Goal: Task Accomplishment & Management: Manage account settings

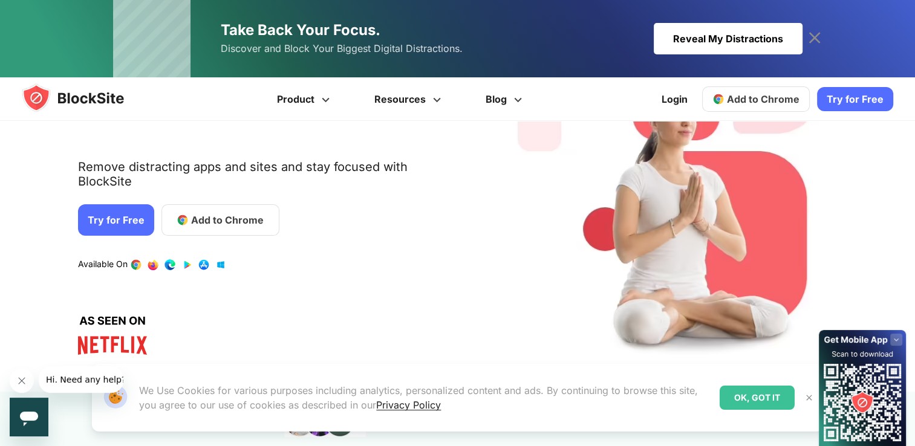
click at [131, 213] on link "Try for Free" at bounding box center [116, 219] width 76 height 31
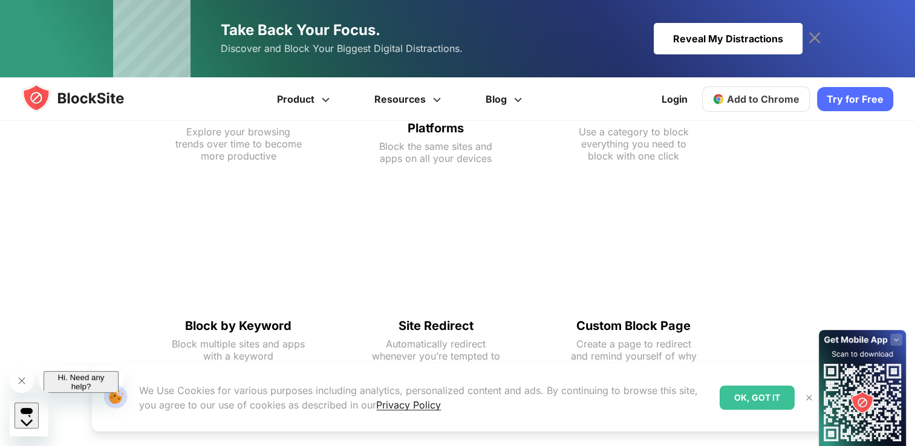
scroll to position [742, 0]
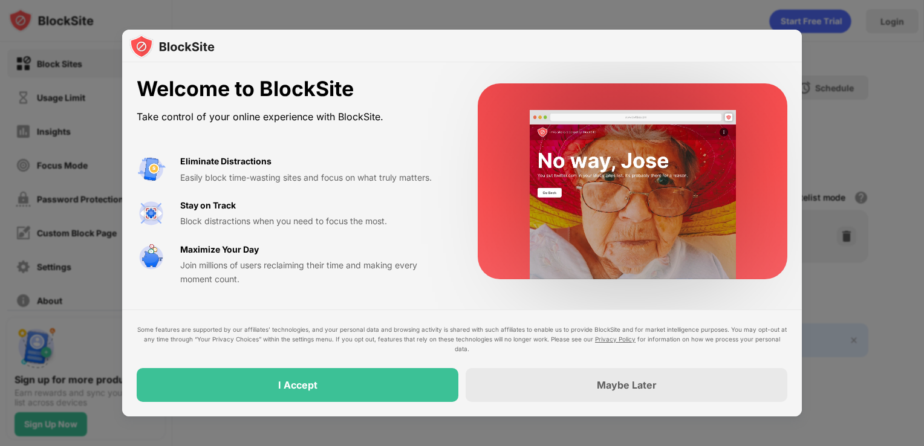
click at [833, 167] on div at bounding box center [462, 223] width 924 height 446
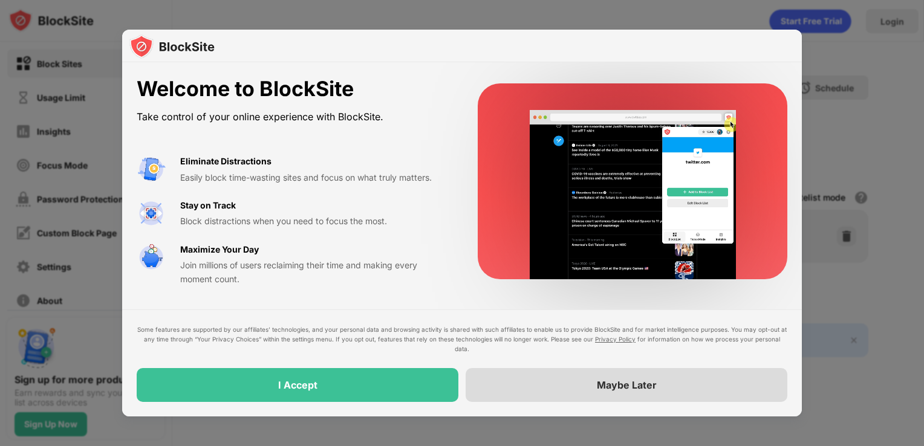
click at [684, 381] on div "Maybe Later" at bounding box center [627, 385] width 322 height 34
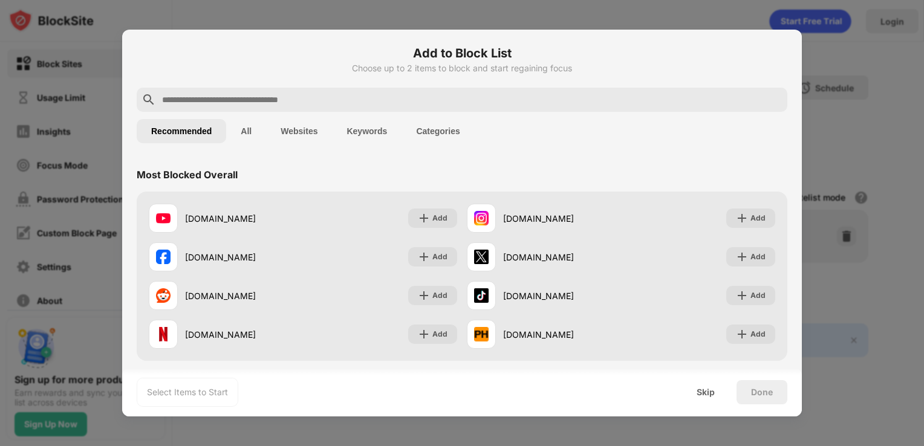
click at [830, 185] on div at bounding box center [462, 223] width 924 height 446
click at [253, 136] on button "All" at bounding box center [246, 131] width 40 height 24
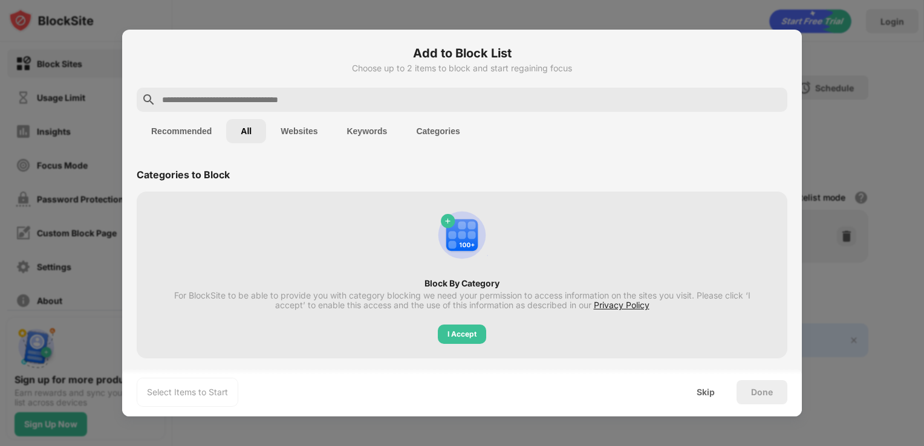
click at [303, 131] on button "Websites" at bounding box center [299, 131] width 66 height 24
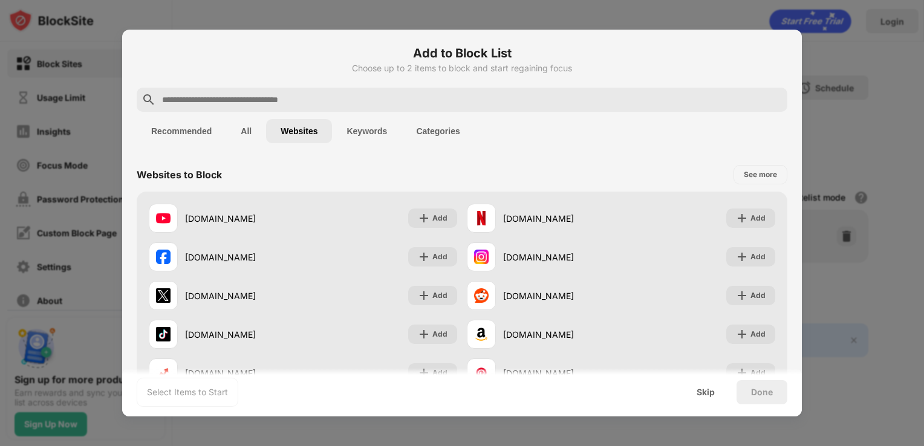
click at [376, 127] on button "Keywords" at bounding box center [367, 131] width 70 height 24
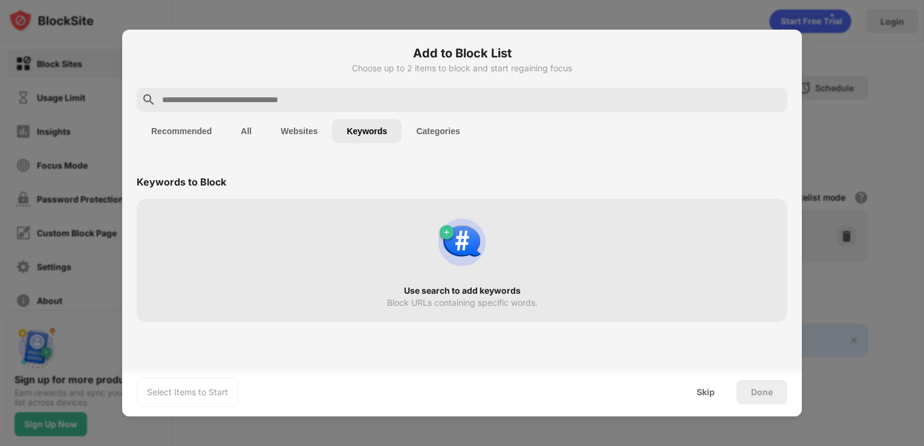
click at [444, 127] on button "Categories" at bounding box center [437, 131] width 73 height 24
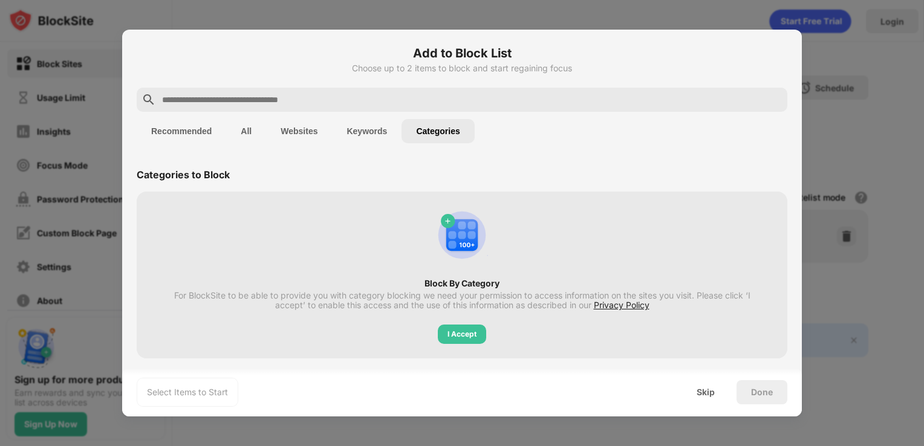
click at [195, 131] on button "Recommended" at bounding box center [181, 131] width 89 height 24
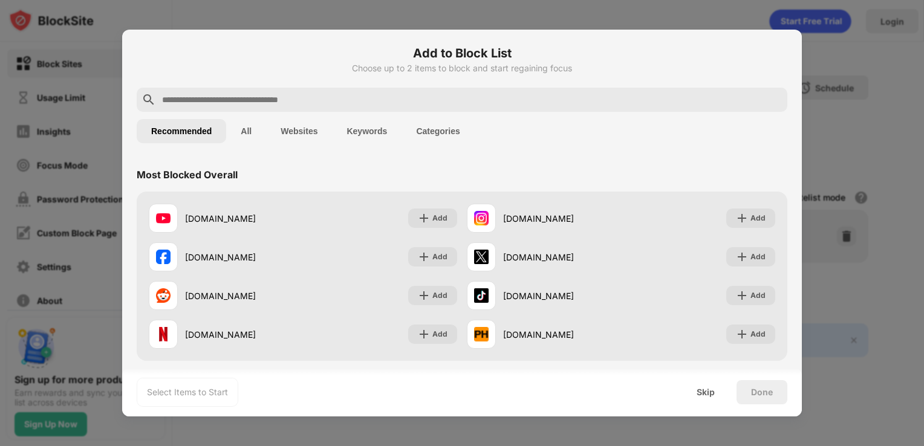
click at [247, 93] on input "text" at bounding box center [472, 100] width 622 height 15
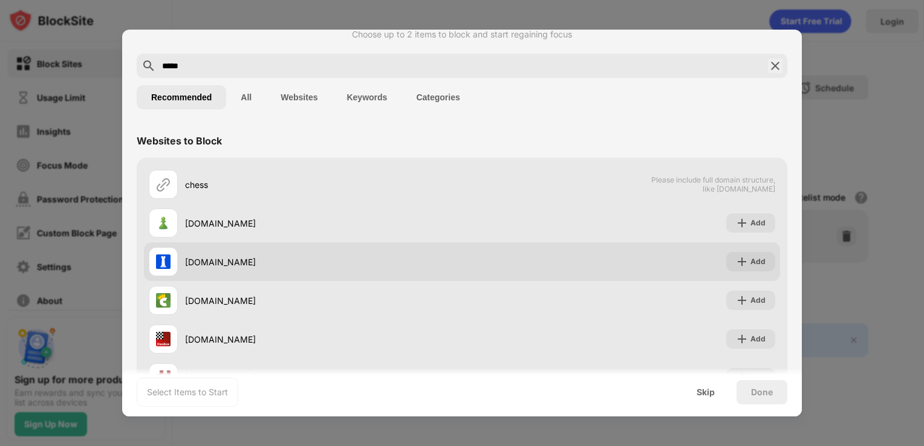
scroll to position [60, 0]
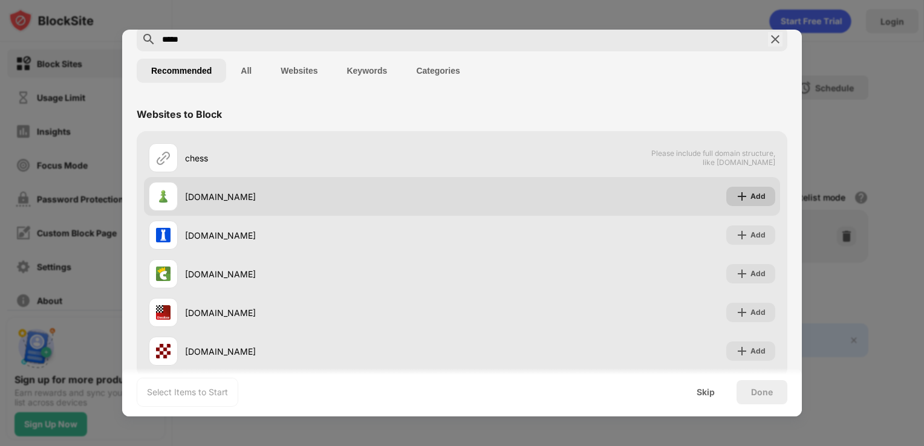
type input "*****"
click at [738, 195] on img at bounding box center [742, 196] width 12 height 12
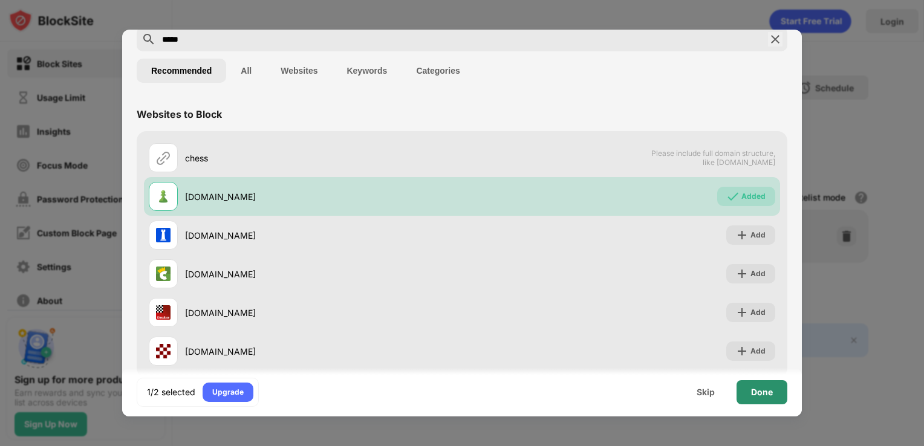
click at [774, 394] on div "Done" at bounding box center [761, 392] width 51 height 24
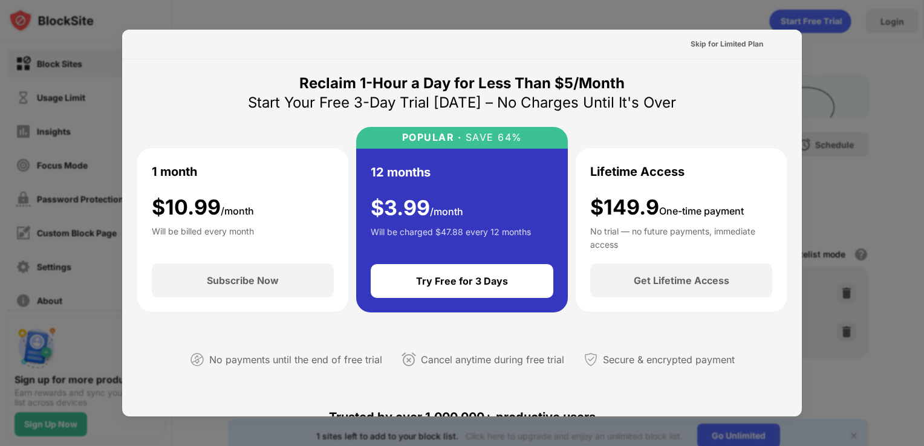
scroll to position [590, 0]
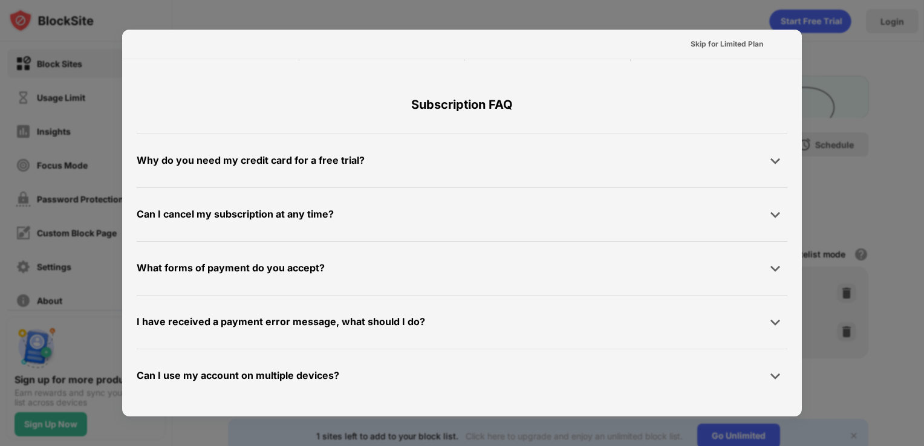
click at [808, 204] on div at bounding box center [462, 223] width 924 height 446
click at [880, 163] on div at bounding box center [462, 223] width 924 height 446
click at [730, 46] on div "Skip for Limited Plan" at bounding box center [726, 44] width 73 height 12
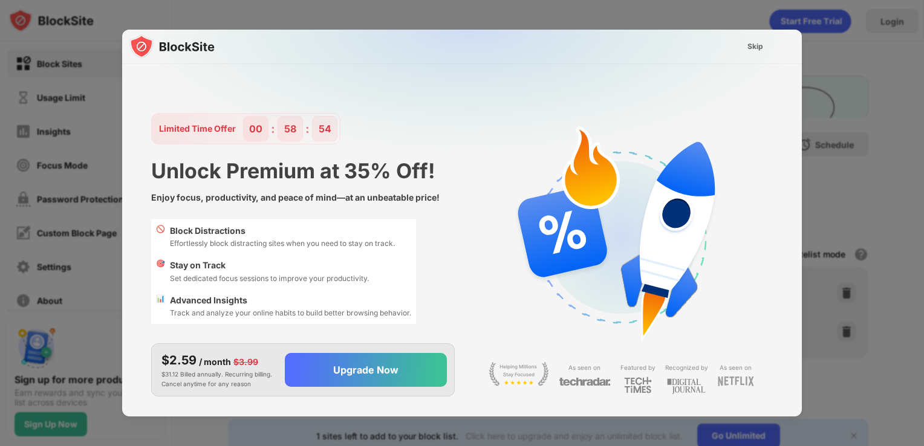
scroll to position [0, 0]
click at [759, 50] on div "Skip" at bounding box center [755, 47] width 16 height 12
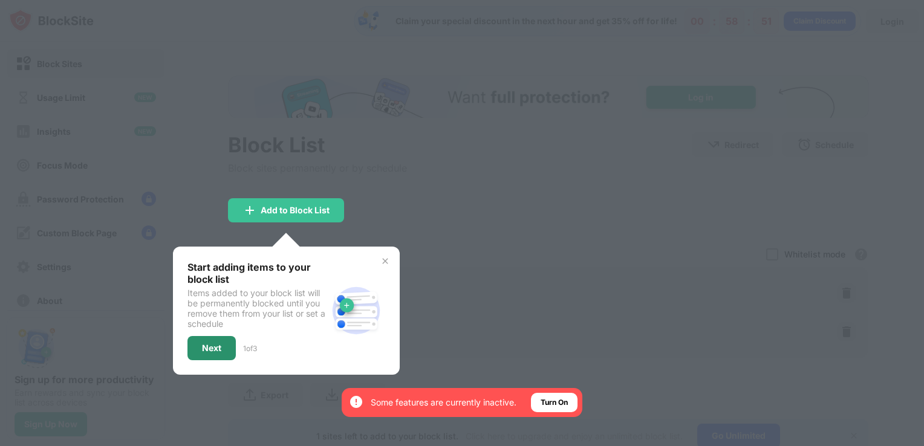
click at [217, 348] on div "Next" at bounding box center [211, 348] width 19 height 10
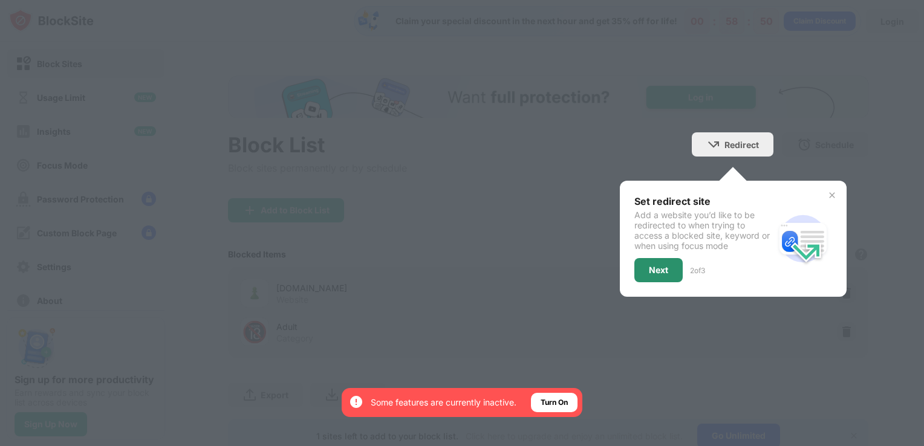
click at [649, 268] on div "Next" at bounding box center [658, 270] width 19 height 10
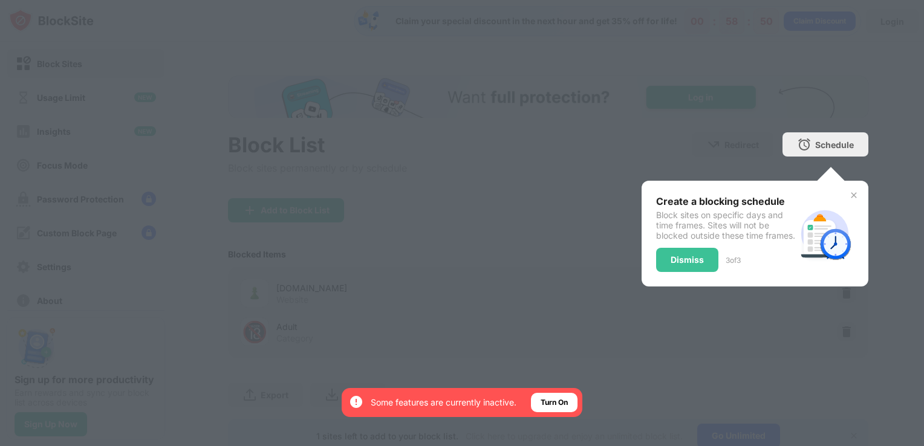
click at [686, 265] on div "Dismiss" at bounding box center [687, 260] width 33 height 10
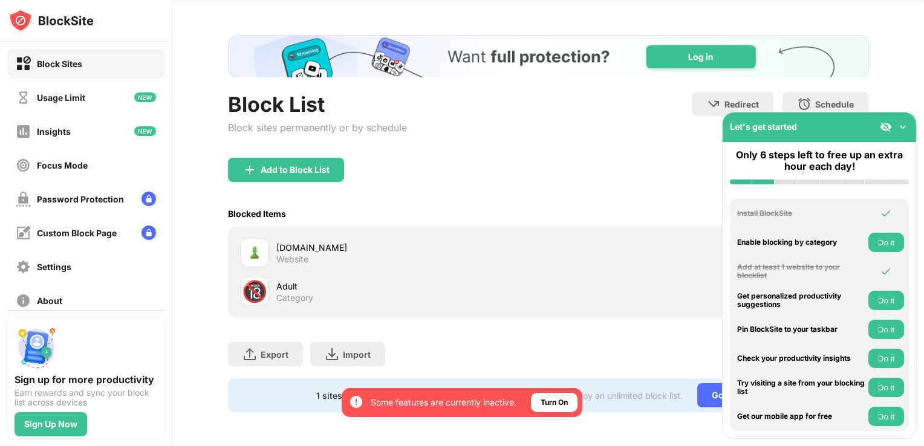
scroll to position [48, 0]
click at [906, 128] on img at bounding box center [903, 127] width 12 height 12
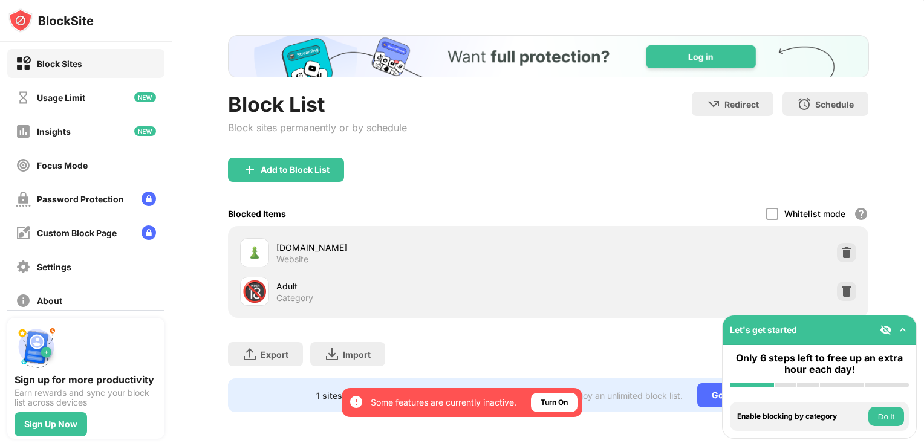
click at [901, 330] on img at bounding box center [903, 330] width 12 height 12
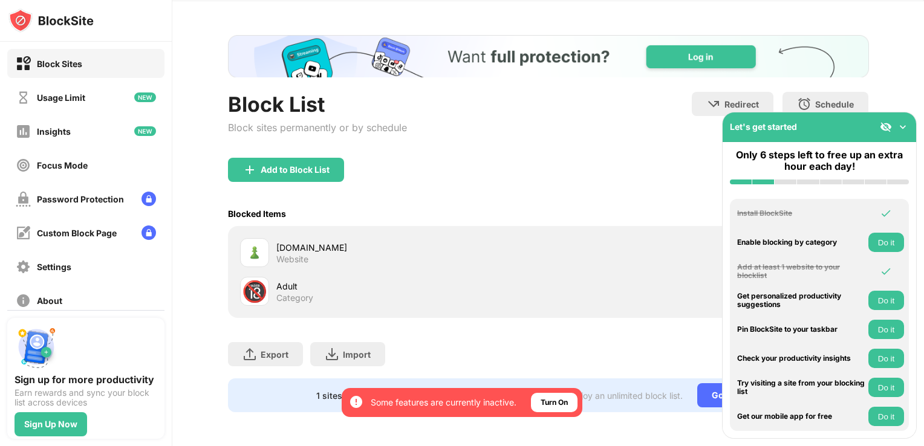
click at [911, 83] on div "Block List Block sites permanently or by schedule Redirect Choose a site to be …" at bounding box center [548, 223] width 752 height 445
click at [259, 245] on img at bounding box center [254, 252] width 15 height 15
click at [906, 127] on img at bounding box center [903, 127] width 12 height 12
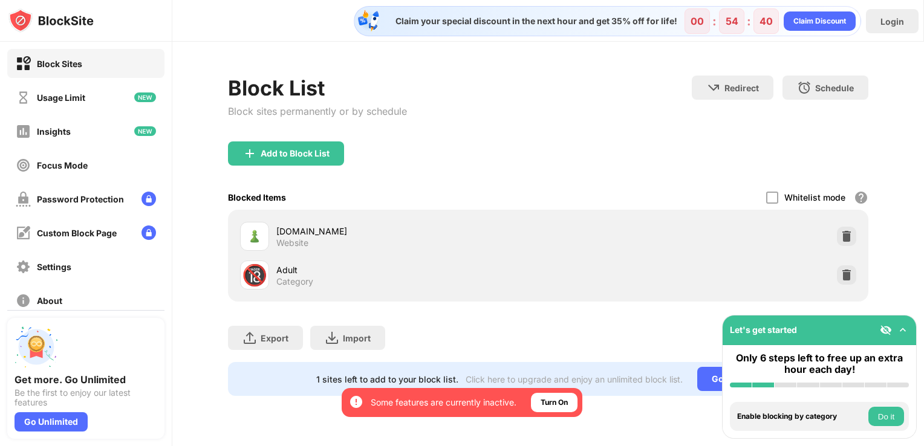
click at [279, 271] on div "Adult" at bounding box center [412, 270] width 272 height 13
click at [906, 330] on img at bounding box center [903, 330] width 12 height 12
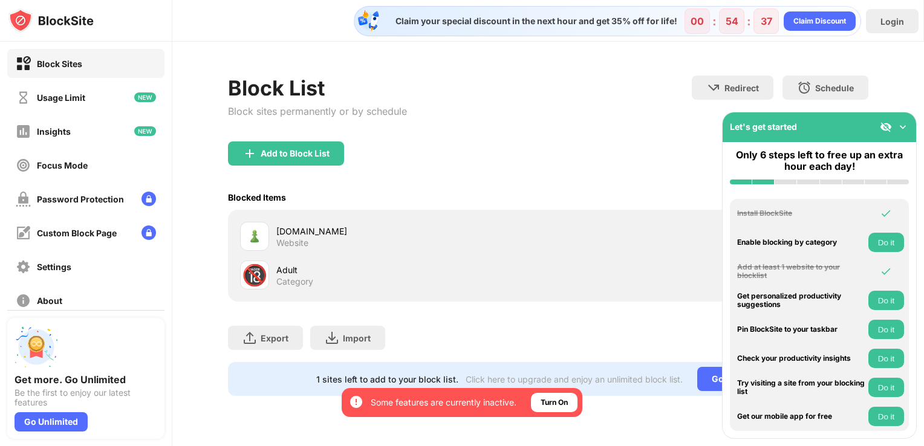
click at [901, 134] on div "Let's get started" at bounding box center [819, 127] width 193 height 30
click at [485, 178] on div "Add to Block List" at bounding box center [548, 163] width 641 height 44
click at [311, 155] on div "Add to Block List" at bounding box center [295, 154] width 69 height 10
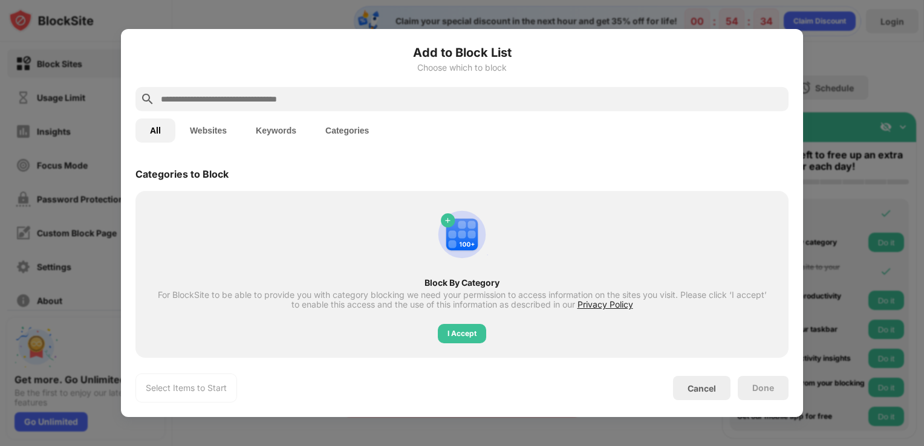
click at [233, 129] on button "Websites" at bounding box center [208, 131] width 66 height 24
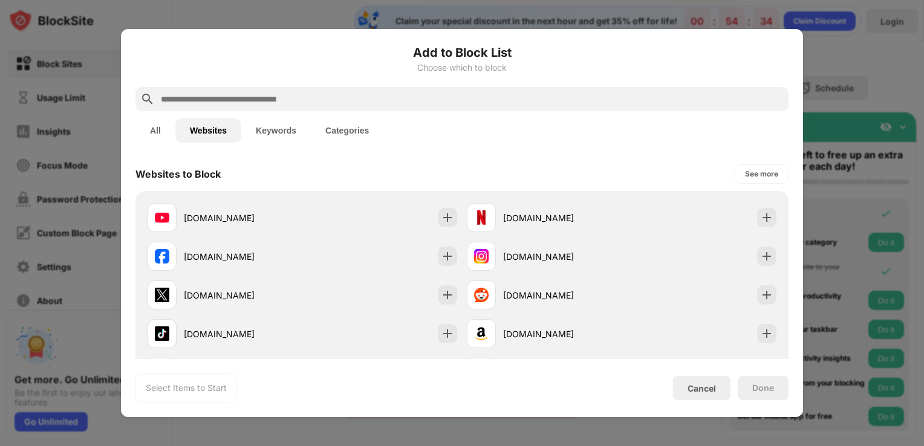
click at [272, 126] on button "Keywords" at bounding box center [276, 131] width 70 height 24
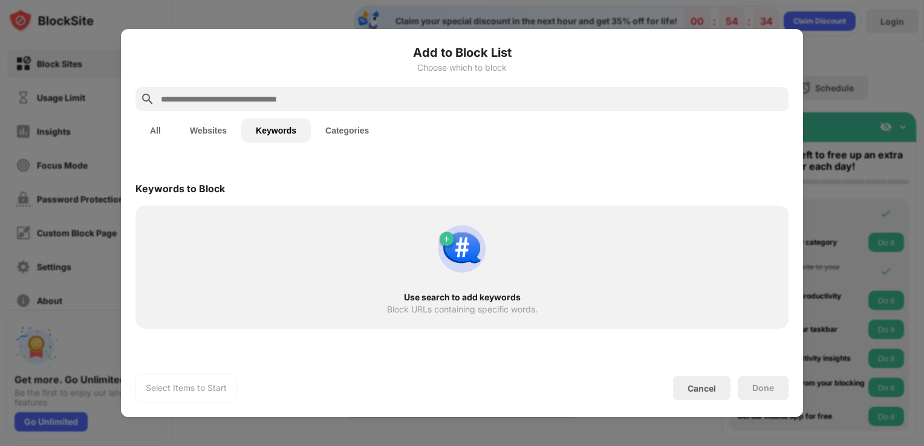
drag, startPoint x: 359, startPoint y: 129, endPoint x: 331, endPoint y: 134, distance: 28.3
click at [359, 129] on button "Categories" at bounding box center [347, 131] width 73 height 24
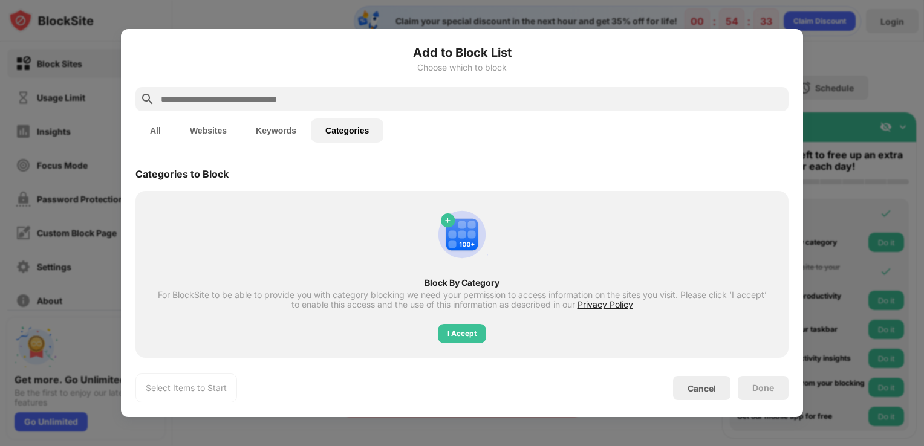
click at [389, 31] on div "Add to Block List Choose which to block All Websites Keywords Categories Catego…" at bounding box center [462, 223] width 682 height 388
click at [700, 386] on div "Cancel" at bounding box center [701, 388] width 28 height 10
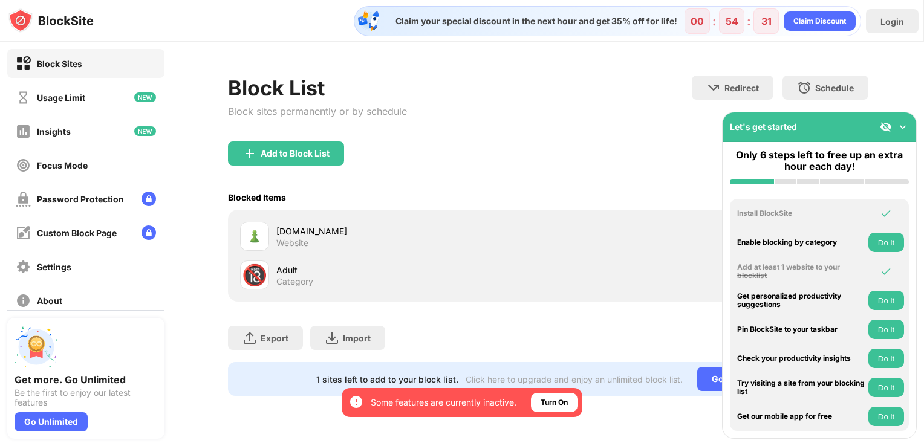
click at [528, 316] on div "Export Export Files (for websites items only) Import Import Files (for websites…" at bounding box center [548, 332] width 641 height 60
click at [907, 126] on img at bounding box center [903, 127] width 12 height 12
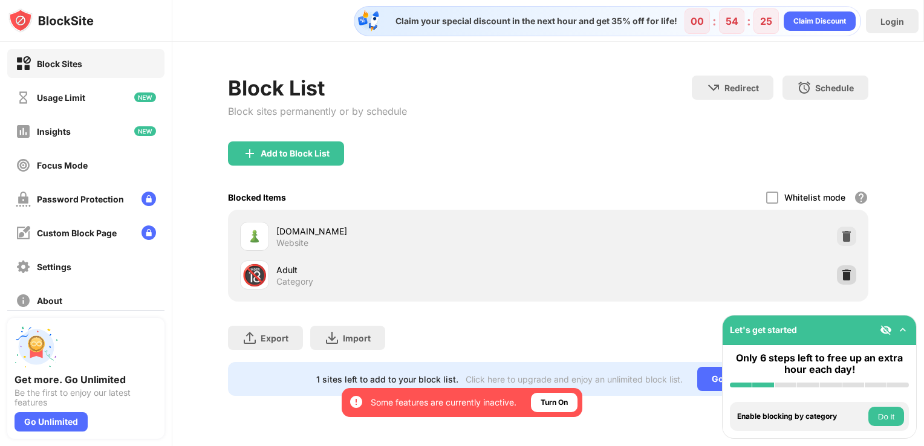
click at [845, 274] on img at bounding box center [846, 275] width 12 height 12
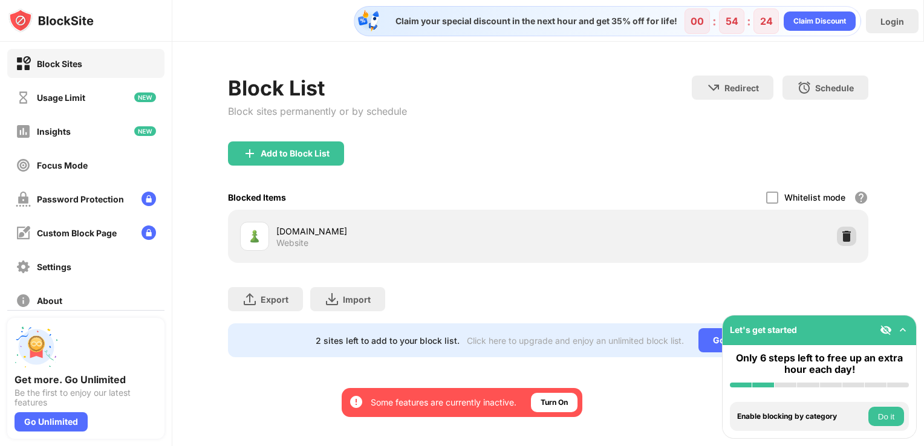
click at [842, 229] on div at bounding box center [846, 236] width 19 height 19
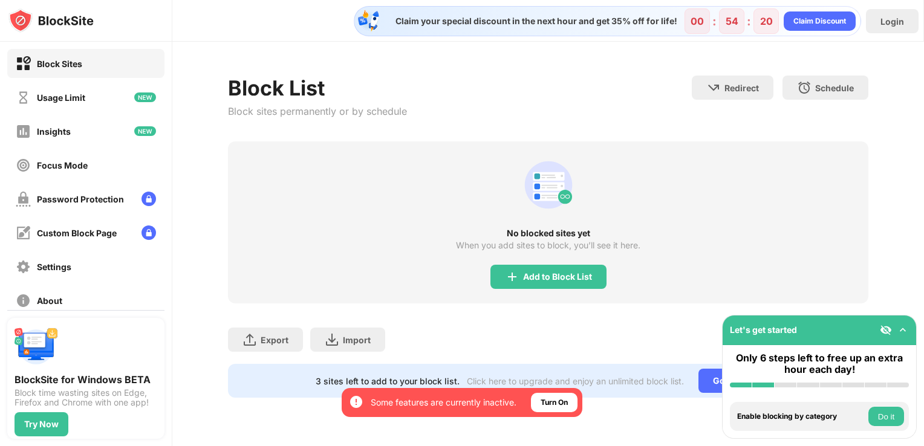
click at [588, 238] on div "No blocked sites yet" at bounding box center [548, 234] width 641 height 10
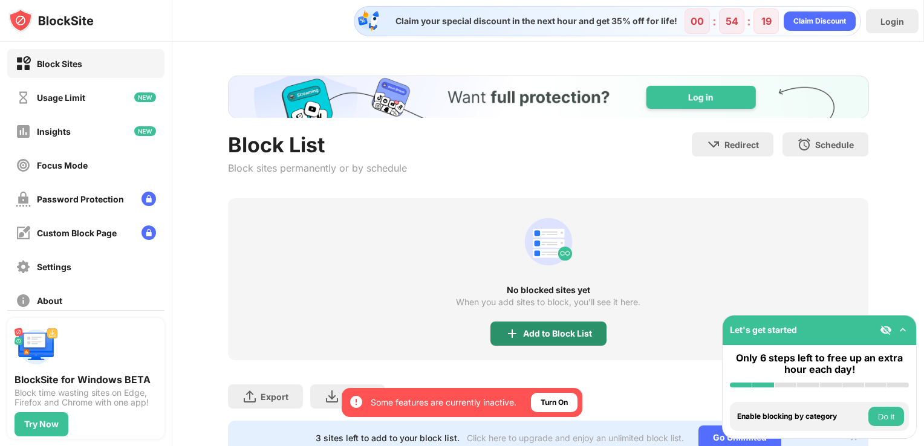
click at [573, 336] on div "Add to Block List" at bounding box center [557, 334] width 69 height 10
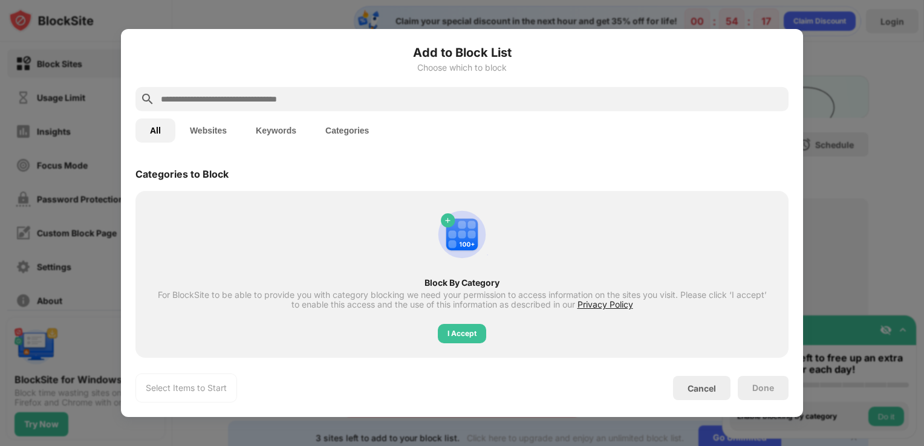
click at [215, 132] on button "Websites" at bounding box center [208, 131] width 66 height 24
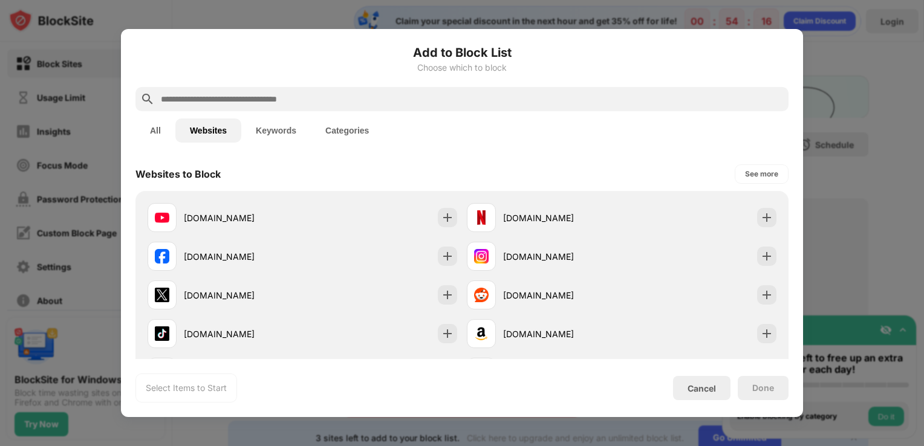
click at [241, 92] on input "text" at bounding box center [472, 99] width 624 height 15
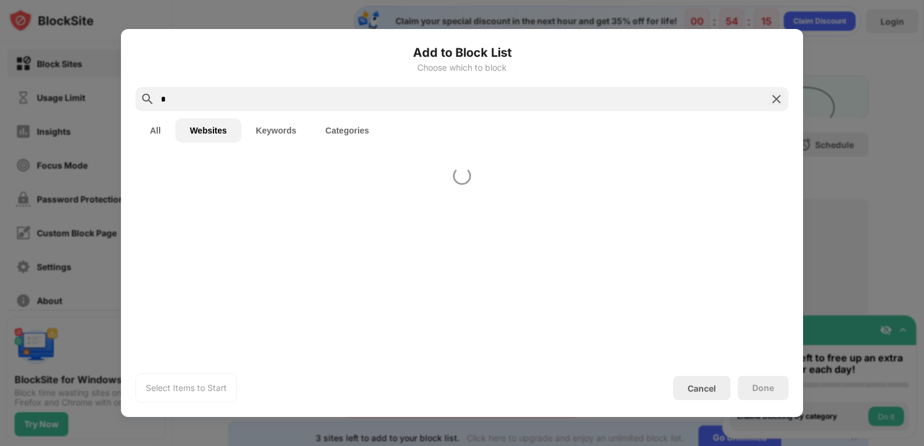
type input "*"
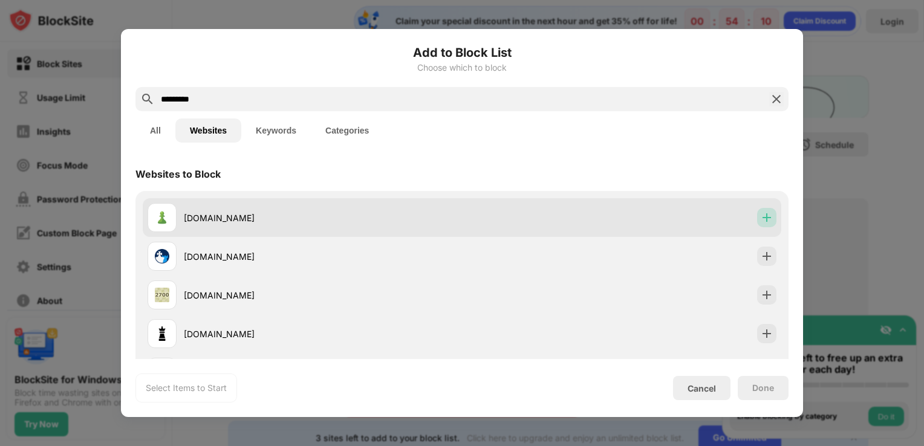
click at [761, 213] on img at bounding box center [767, 218] width 12 height 12
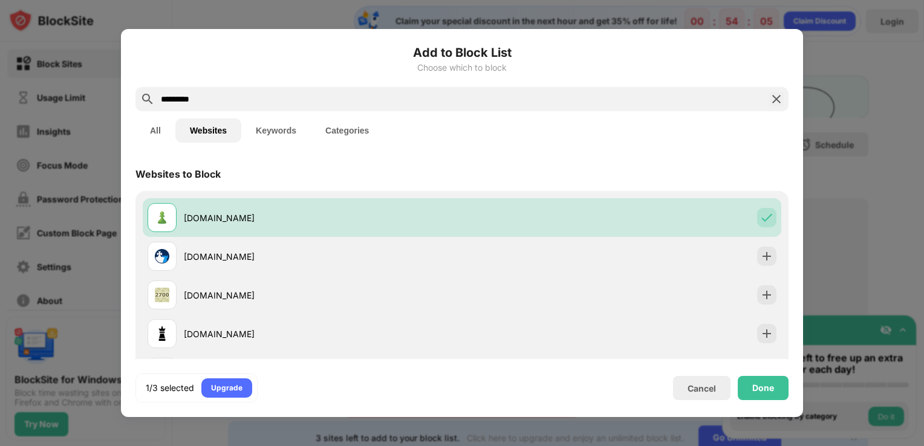
click at [162, 133] on button "All" at bounding box center [155, 131] width 40 height 24
drag, startPoint x: 204, startPoint y: 132, endPoint x: 232, endPoint y: 132, distance: 27.8
click at [205, 132] on button "Websites" at bounding box center [208, 131] width 66 height 24
click at [258, 131] on button "Keywords" at bounding box center [276, 131] width 70 height 24
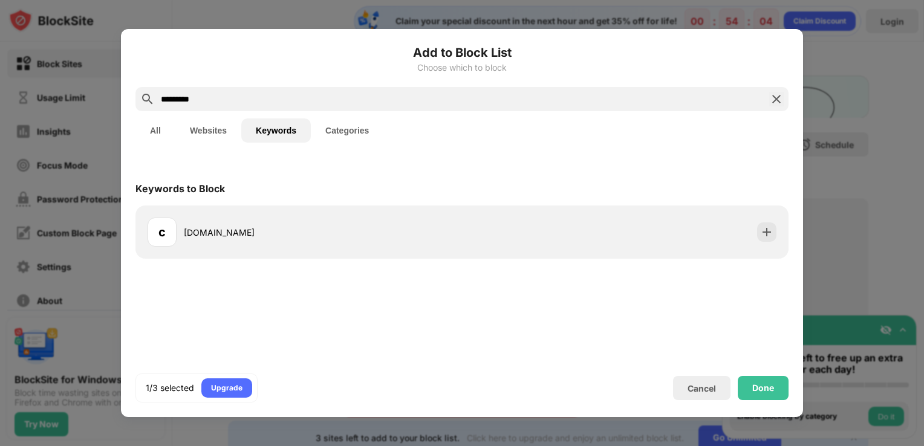
click at [331, 129] on button "Categories" at bounding box center [347, 131] width 73 height 24
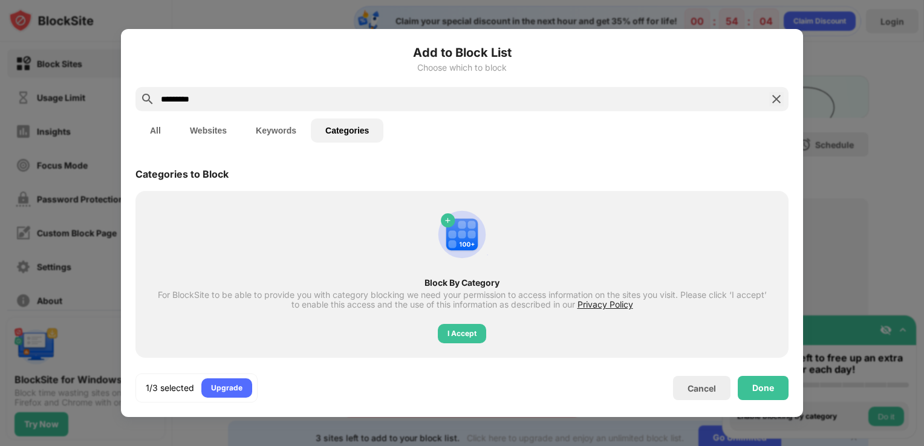
click at [154, 131] on button "All" at bounding box center [155, 131] width 40 height 24
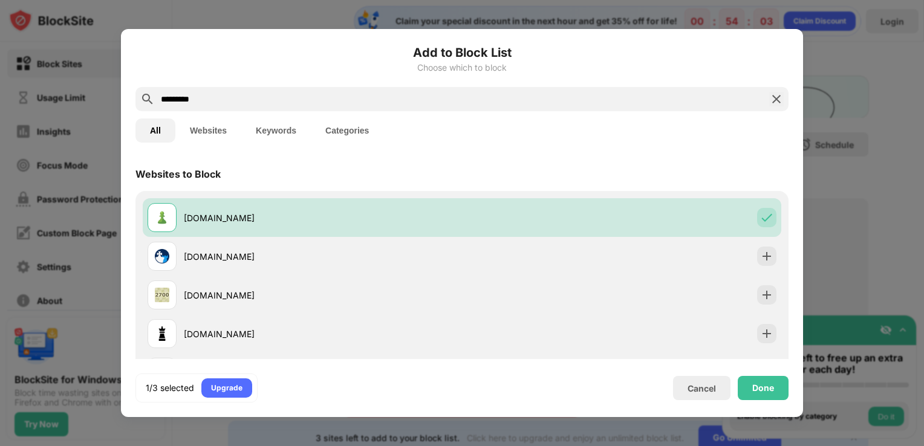
drag, startPoint x: 211, startPoint y: 99, endPoint x: 158, endPoint y: 98, distance: 53.2
click at [159, 98] on div "*********" at bounding box center [461, 99] width 653 height 24
click at [157, 99] on div "*********" at bounding box center [461, 99] width 653 height 24
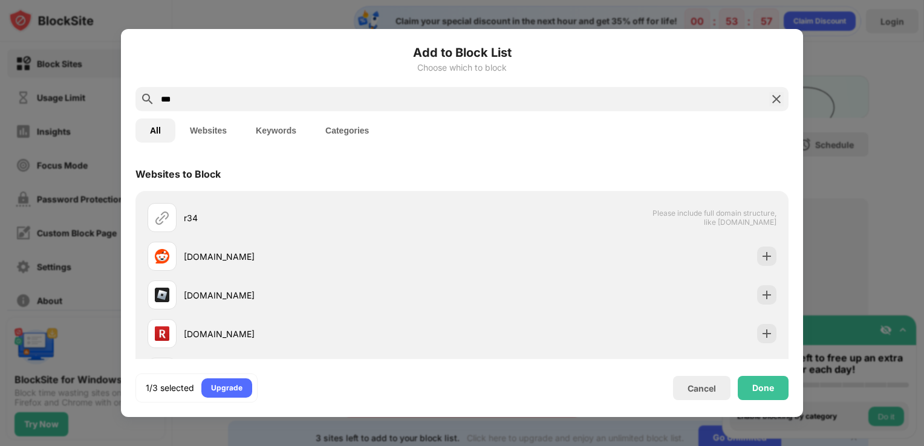
click at [213, 99] on input "***" at bounding box center [462, 99] width 605 height 15
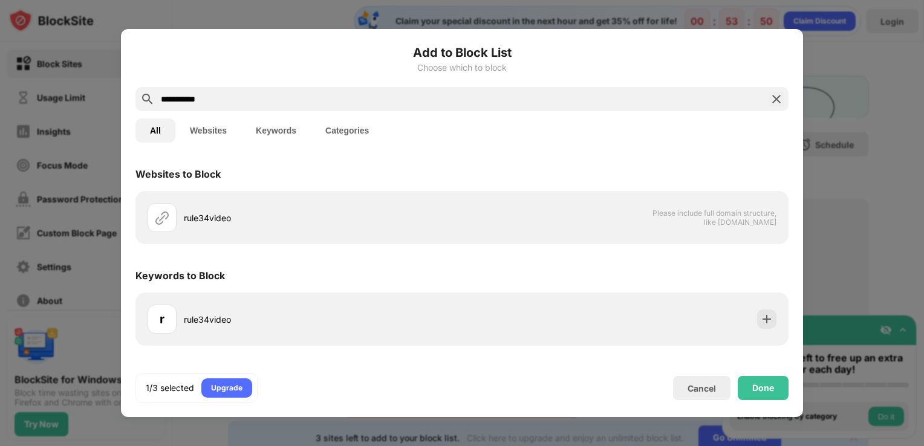
click at [213, 99] on input "**********" at bounding box center [462, 99] width 605 height 15
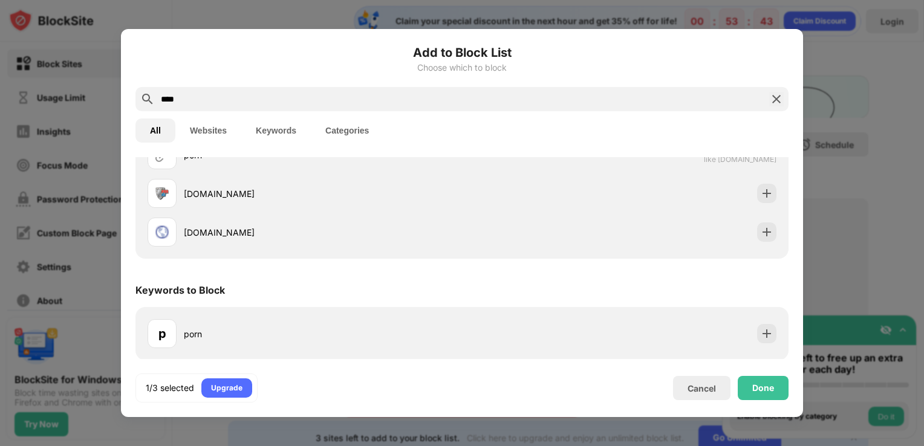
scroll to position [63, 0]
click at [211, 135] on button "Websites" at bounding box center [208, 131] width 66 height 24
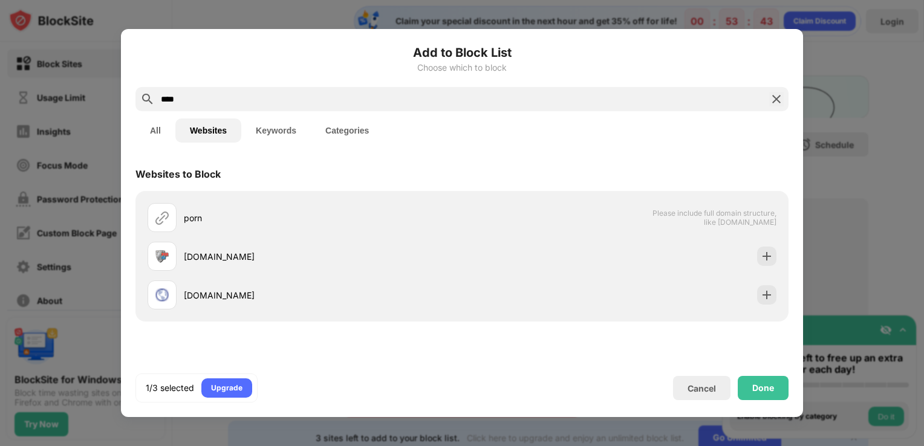
scroll to position [0, 0]
click at [151, 134] on button "All" at bounding box center [155, 131] width 40 height 24
click at [261, 119] on button "Keywords" at bounding box center [276, 131] width 70 height 24
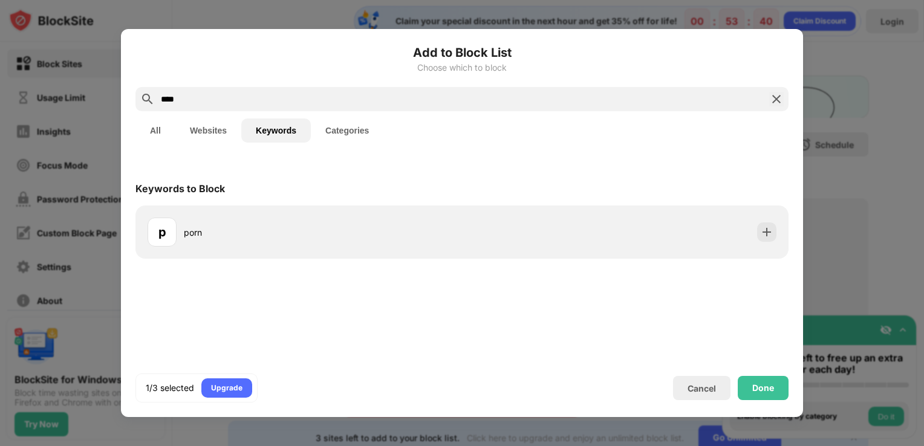
click at [363, 140] on button "Categories" at bounding box center [347, 131] width 73 height 24
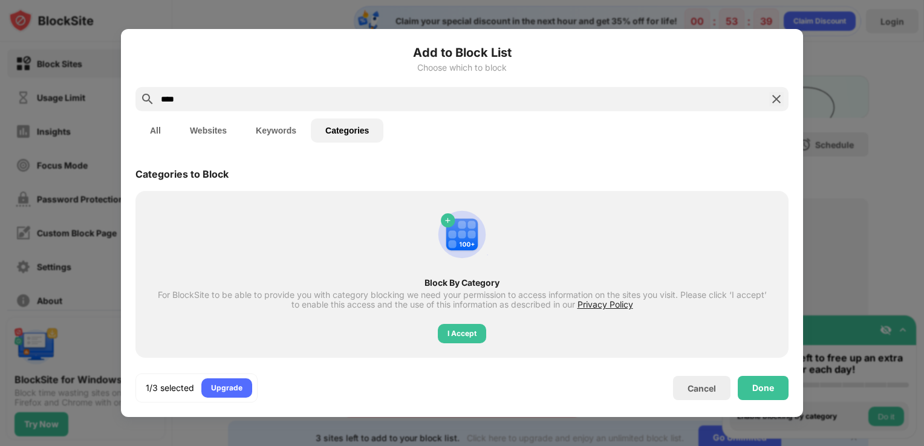
click at [148, 128] on button "All" at bounding box center [155, 131] width 40 height 24
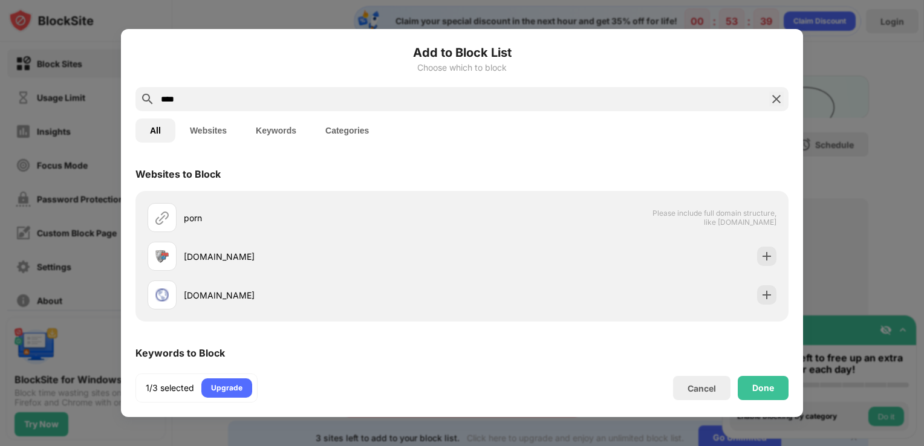
click at [232, 100] on input "****" at bounding box center [462, 99] width 605 height 15
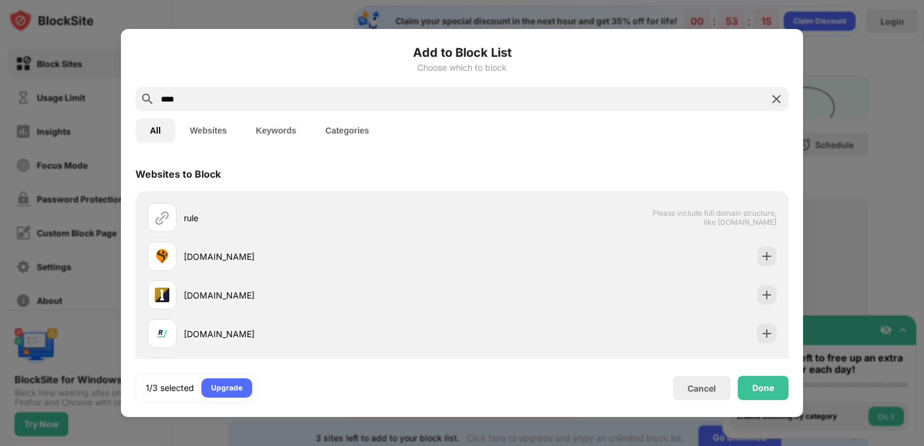
click at [216, 96] on input "****" at bounding box center [462, 99] width 605 height 15
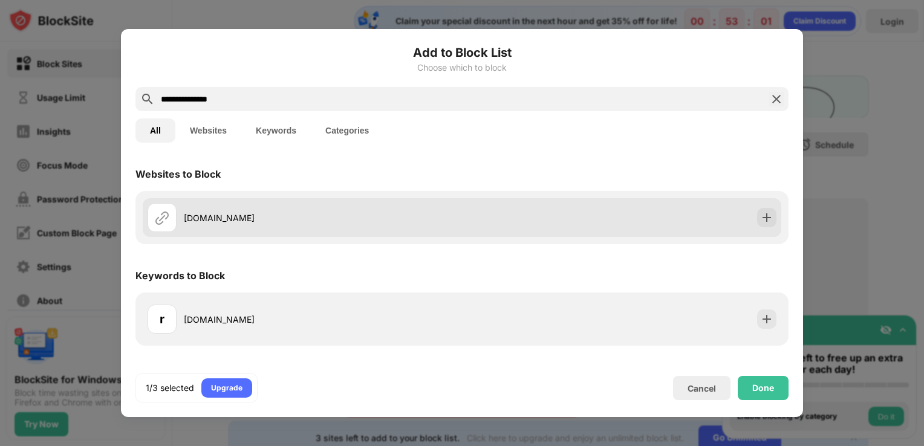
click at [289, 221] on div "rule34video.com" at bounding box center [323, 218] width 278 height 13
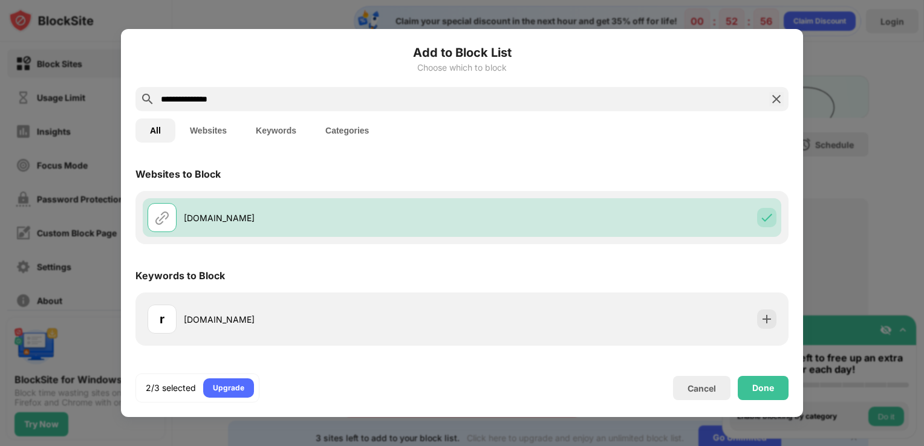
drag, startPoint x: 324, startPoint y: 98, endPoint x: 128, endPoint y: 86, distance: 196.2
click at [128, 86] on div "**********" at bounding box center [462, 223] width 682 height 388
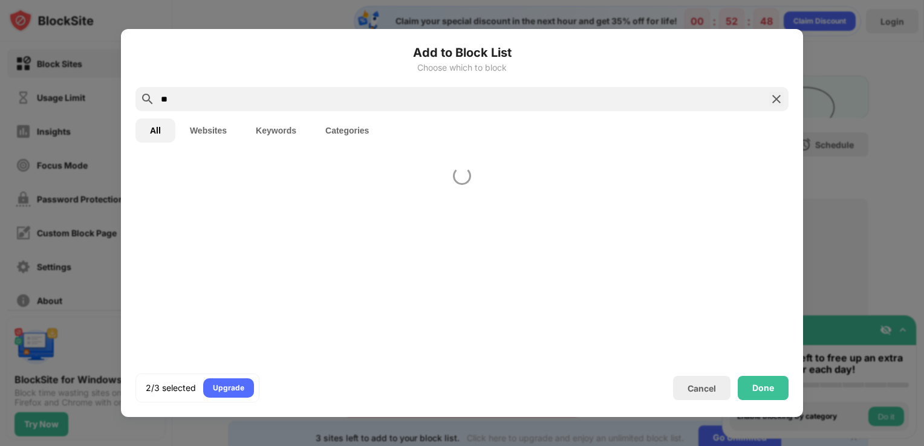
type input "*"
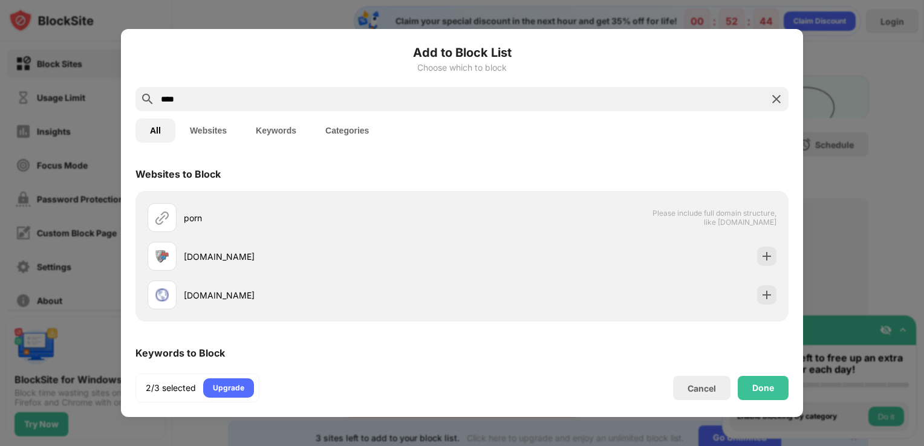
type input "****"
click at [280, 135] on button "Keywords" at bounding box center [276, 131] width 70 height 24
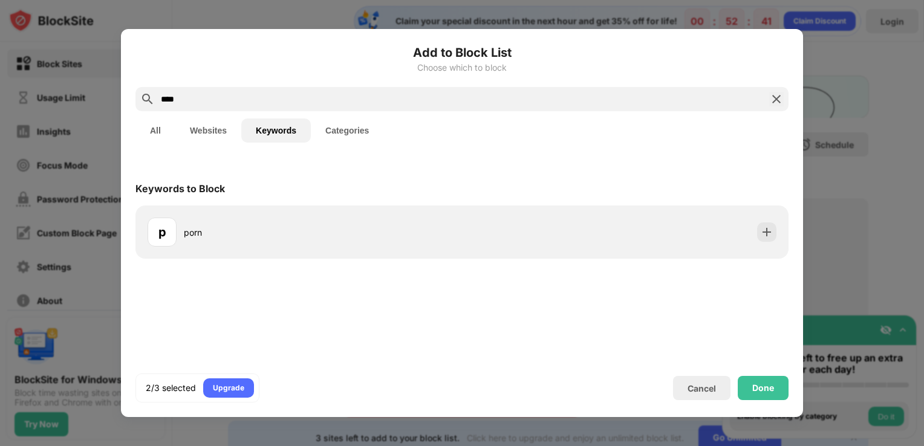
click at [370, 134] on button "Categories" at bounding box center [347, 131] width 73 height 24
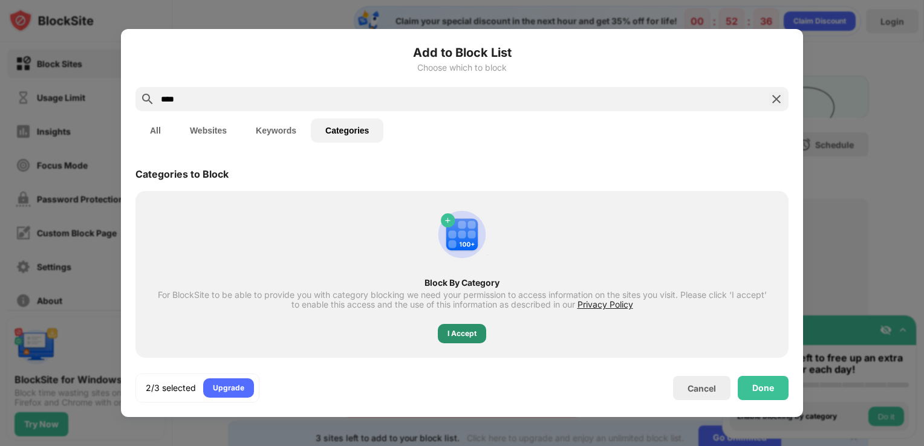
click at [476, 337] on div "I Accept" at bounding box center [462, 333] width 48 height 19
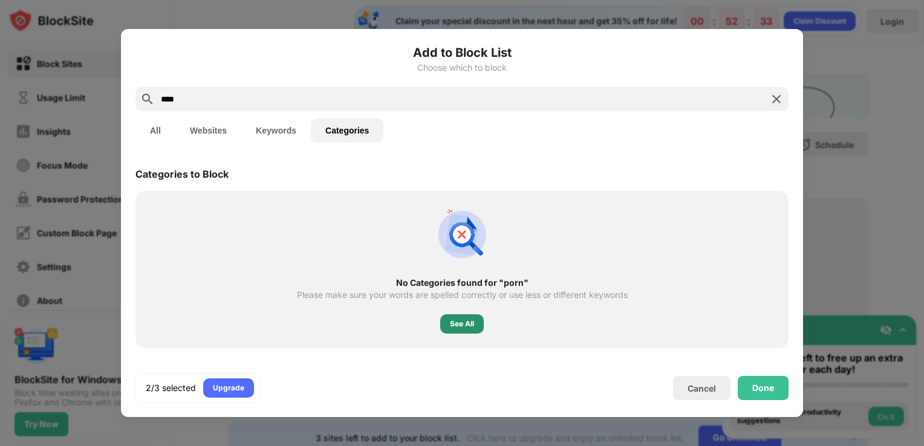
click at [462, 325] on div "See All" at bounding box center [462, 324] width 24 height 12
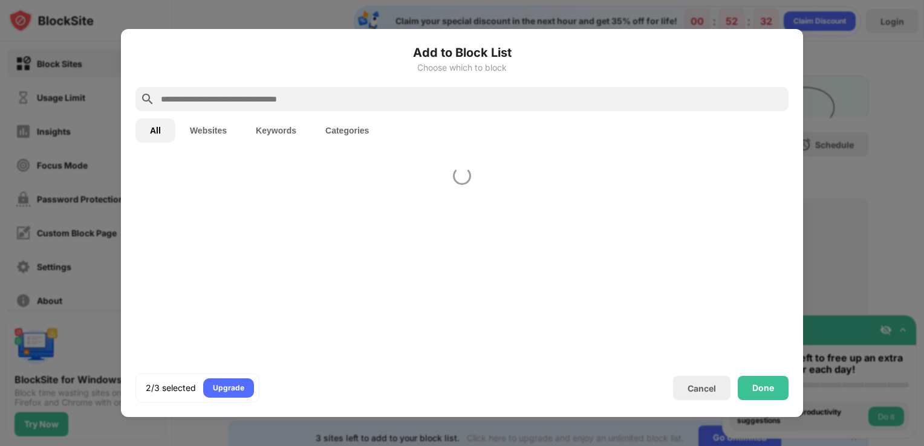
click at [462, 325] on div at bounding box center [462, 258] width 682 height 202
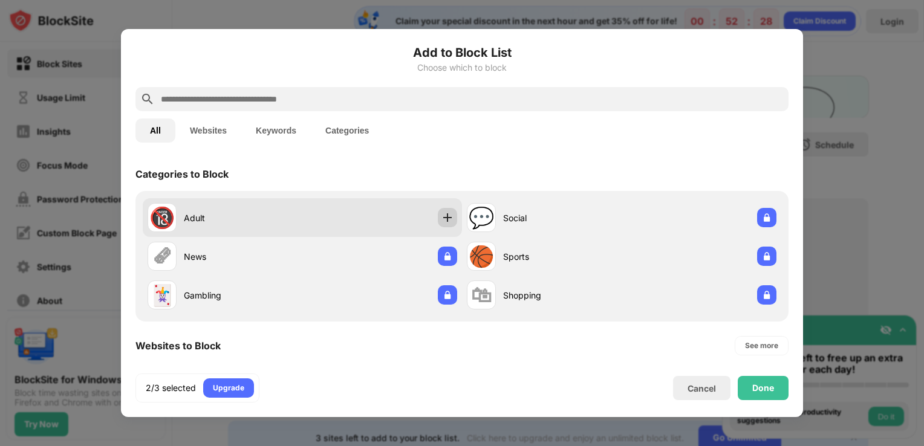
click at [443, 218] on img at bounding box center [447, 218] width 12 height 12
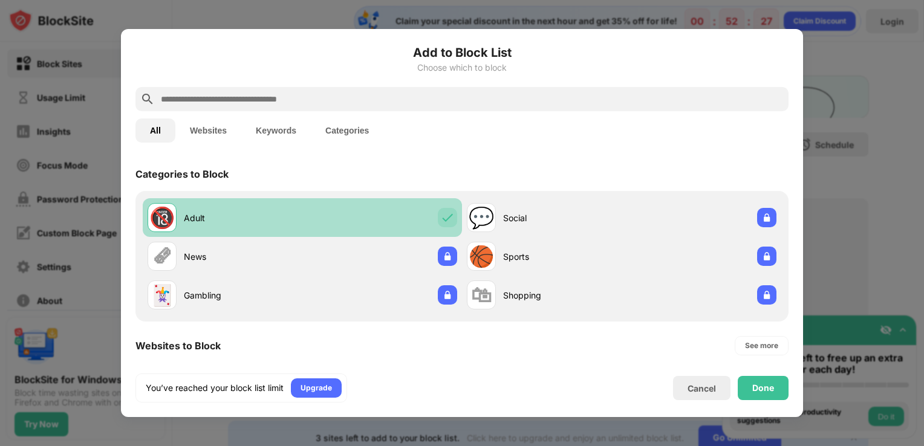
click at [443, 218] on img at bounding box center [447, 218] width 12 height 12
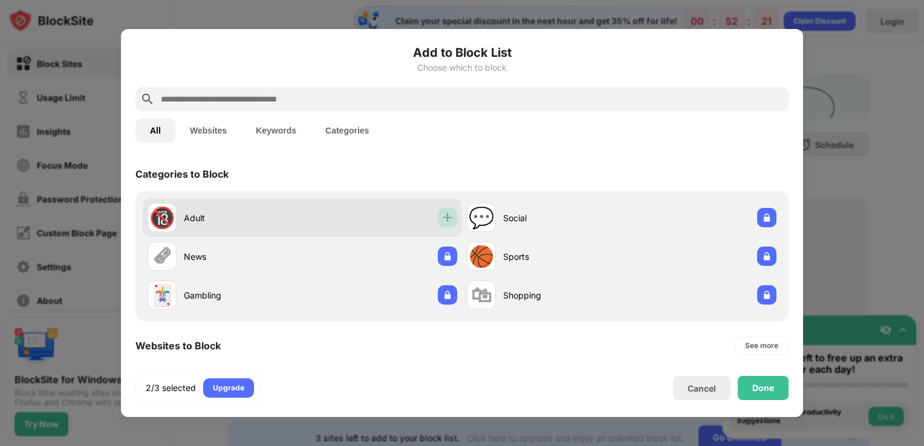
click at [445, 223] on img at bounding box center [447, 218] width 12 height 12
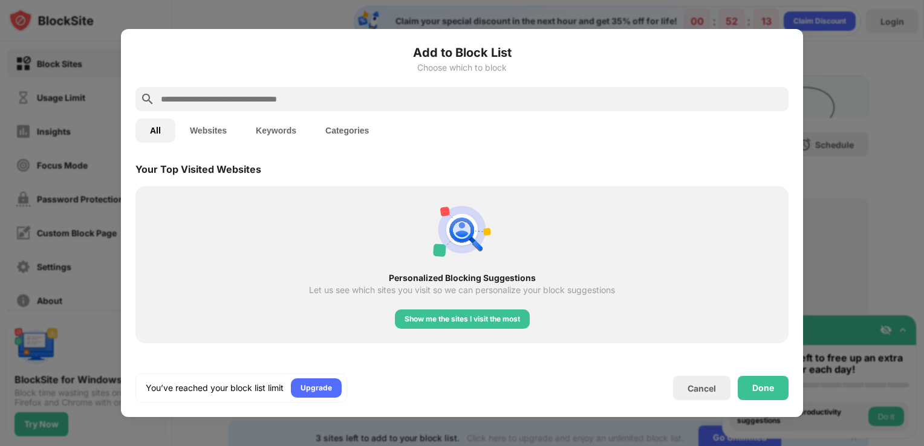
scroll to position [423, 0]
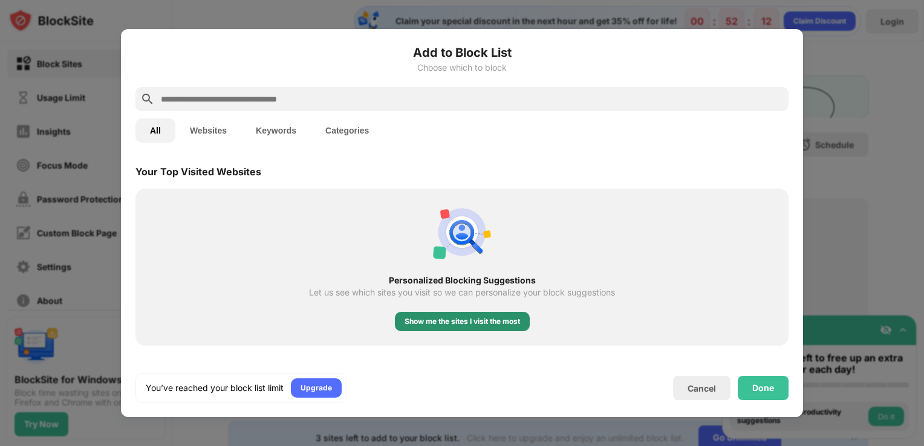
click at [489, 325] on div "Show me the sites I visit the most" at bounding box center [461, 322] width 115 height 12
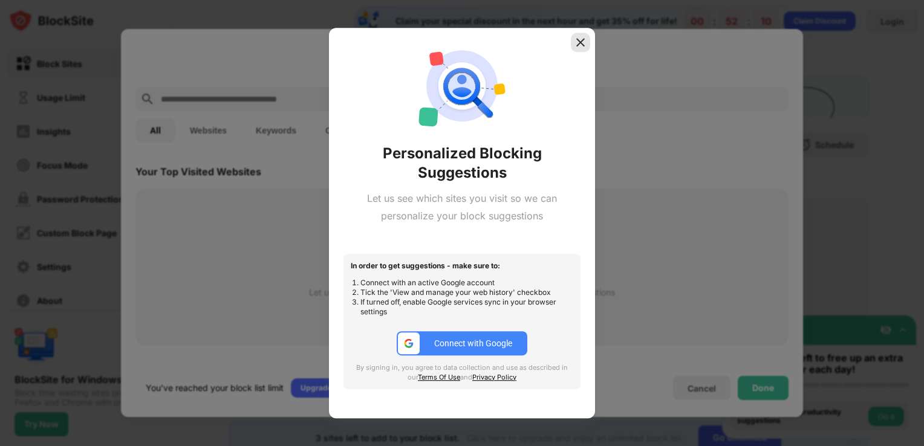
click at [577, 46] on img at bounding box center [580, 42] width 12 height 12
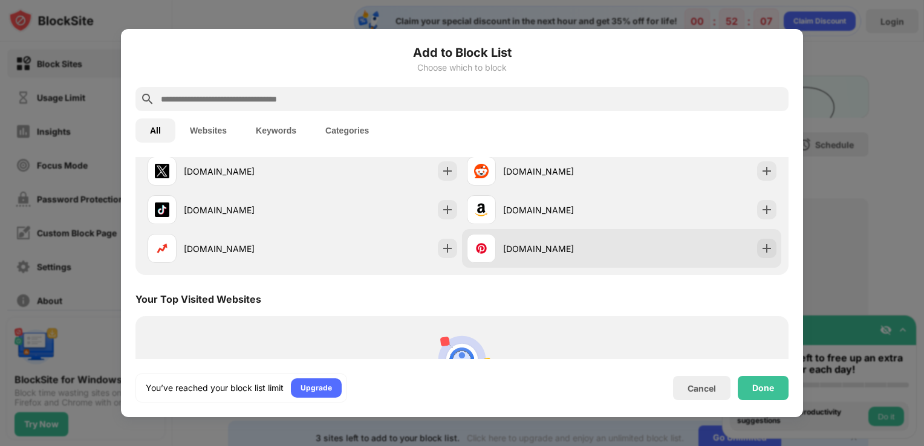
scroll to position [574, 0]
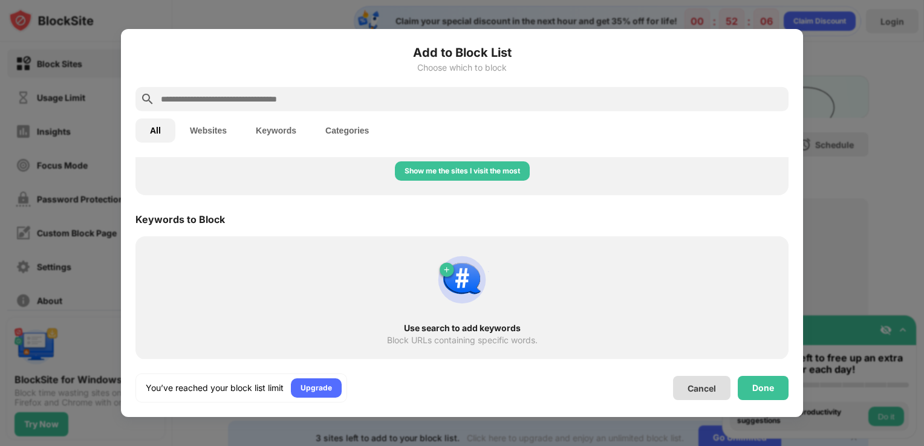
click at [712, 403] on div "You’ve reached your block list limit Upgrade Cancel Done" at bounding box center [461, 388] width 653 height 29
click at [713, 395] on div "Cancel" at bounding box center [701, 388] width 57 height 24
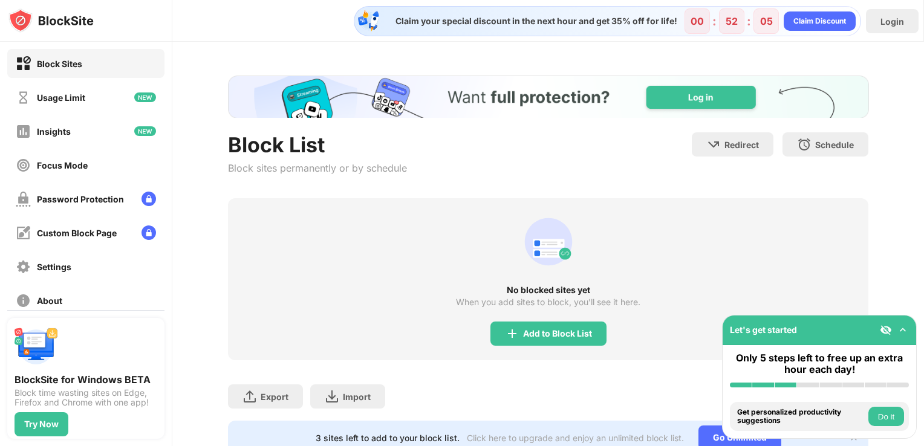
click at [547, 304] on div "When you add sites to block, you’ll see it here." at bounding box center [548, 302] width 184 height 10
click at [544, 316] on div "No blocked sites yet When you add sites to block, you’ll see it here. Add to Bl…" at bounding box center [548, 279] width 641 height 162
click at [539, 325] on div "Add to Block List" at bounding box center [548, 334] width 116 height 24
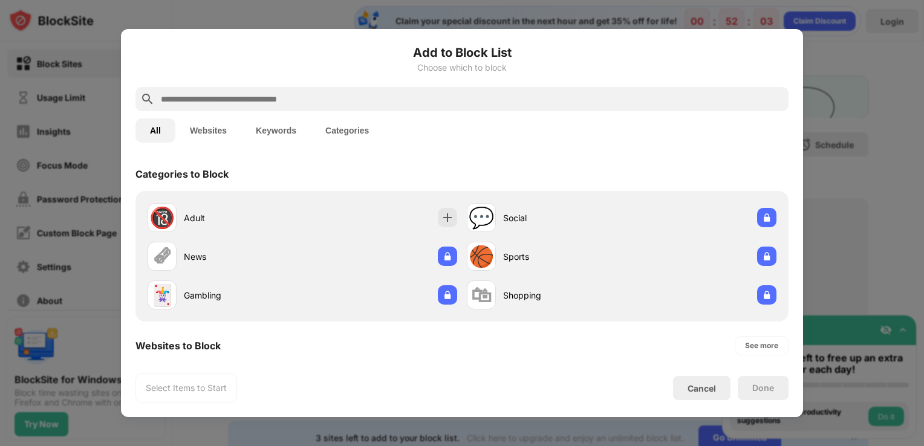
click at [363, 137] on button "Categories" at bounding box center [347, 131] width 73 height 24
click at [288, 134] on button "Keywords" at bounding box center [276, 131] width 70 height 24
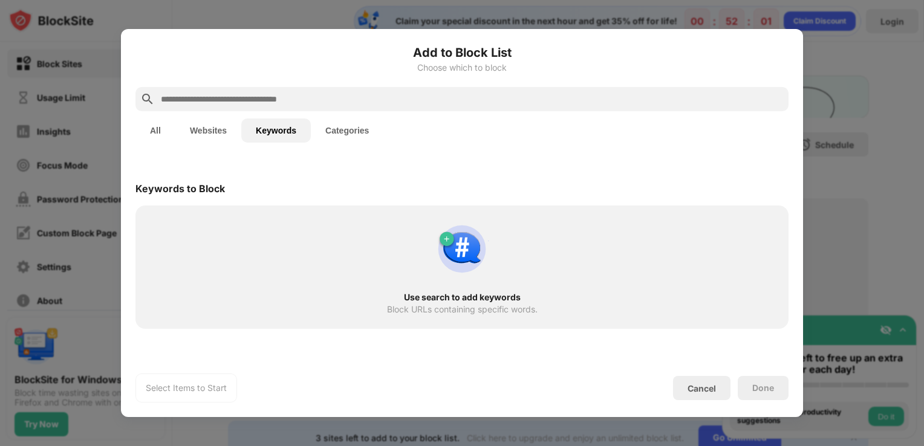
click at [285, 132] on button "Keywords" at bounding box center [276, 131] width 70 height 24
click at [208, 136] on button "Websites" at bounding box center [208, 131] width 66 height 24
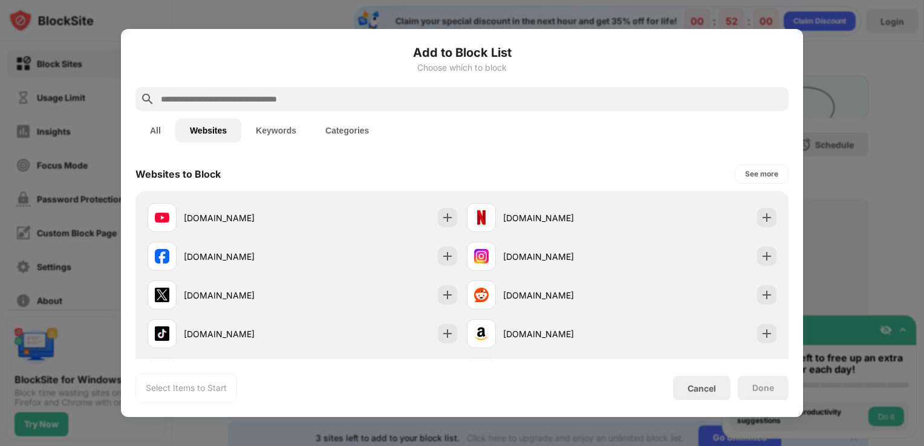
click at [208, 136] on button "Websites" at bounding box center [208, 131] width 66 height 24
click at [169, 135] on button "All" at bounding box center [155, 131] width 40 height 24
click at [167, 134] on button "All" at bounding box center [155, 131] width 40 height 24
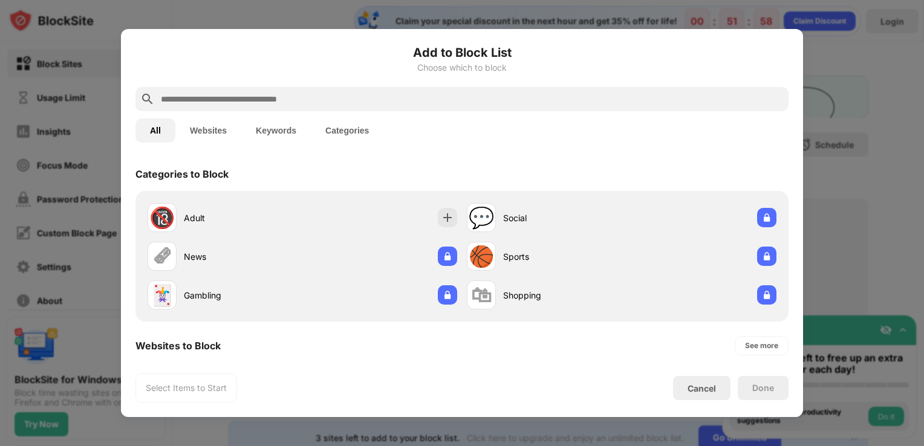
click at [344, 132] on button "Categories" at bounding box center [347, 131] width 73 height 24
click at [718, 395] on div "Cancel" at bounding box center [701, 388] width 57 height 24
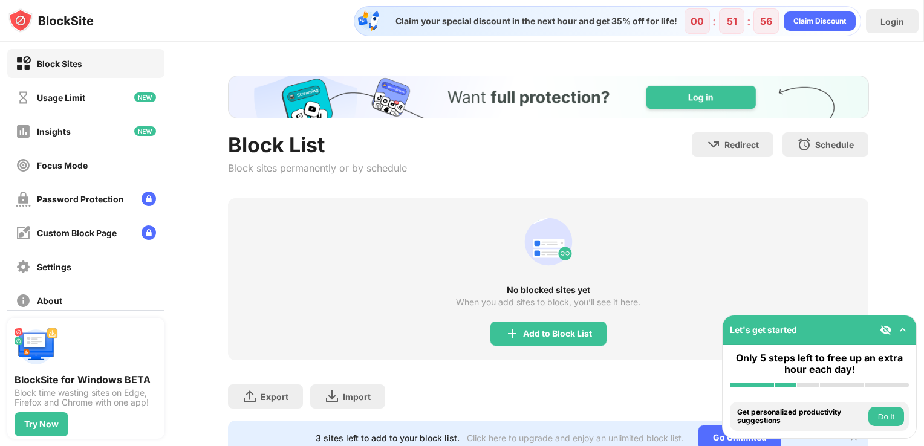
click at [904, 331] on img at bounding box center [903, 330] width 12 height 12
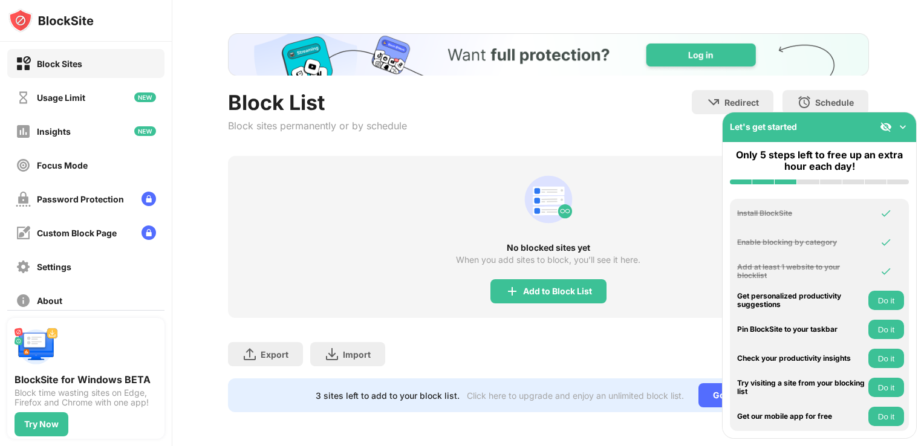
scroll to position [51, 0]
drag, startPoint x: 221, startPoint y: 365, endPoint x: 260, endPoint y: 353, distance: 41.1
click at [220, 365] on div "Block List Block sites permanently or by schedule Redirect Choose a site to be …" at bounding box center [548, 222] width 752 height 447
click at [905, 125] on img at bounding box center [903, 127] width 12 height 12
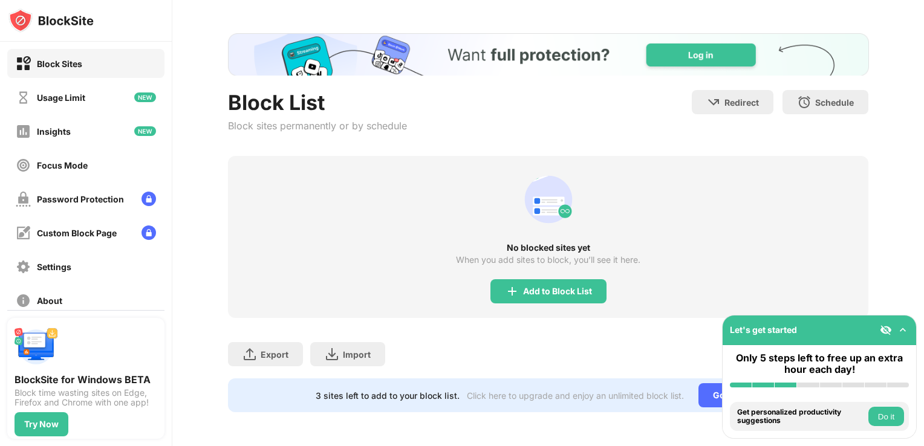
click at [905, 334] on img at bounding box center [903, 330] width 12 height 12
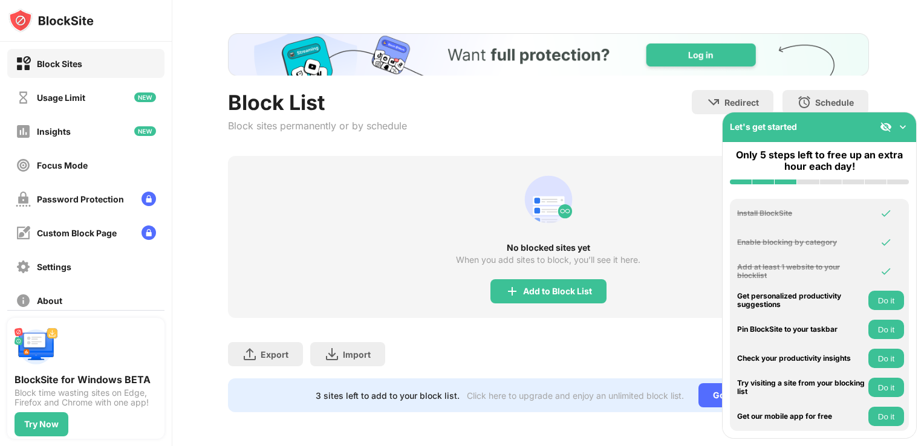
click at [520, 334] on div "Export Export Files (for websites items only) Import Import Files (for websites…" at bounding box center [548, 348] width 641 height 60
click at [900, 129] on img at bounding box center [903, 127] width 12 height 12
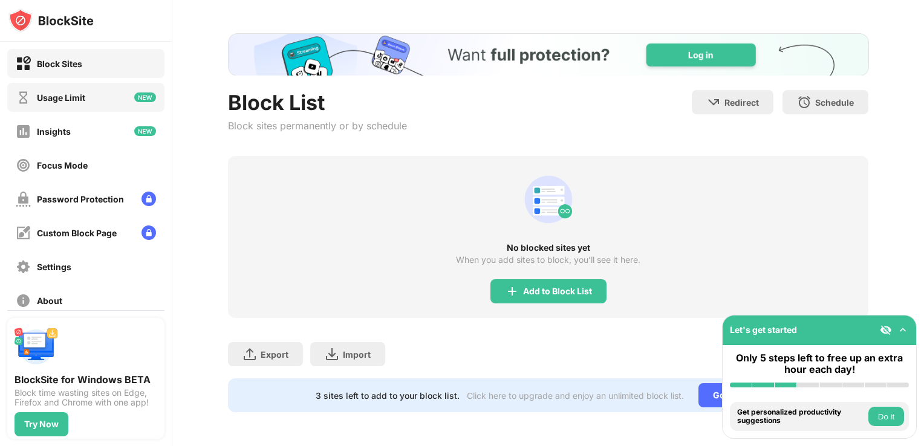
click at [68, 96] on div "Usage Limit" at bounding box center [61, 98] width 48 height 10
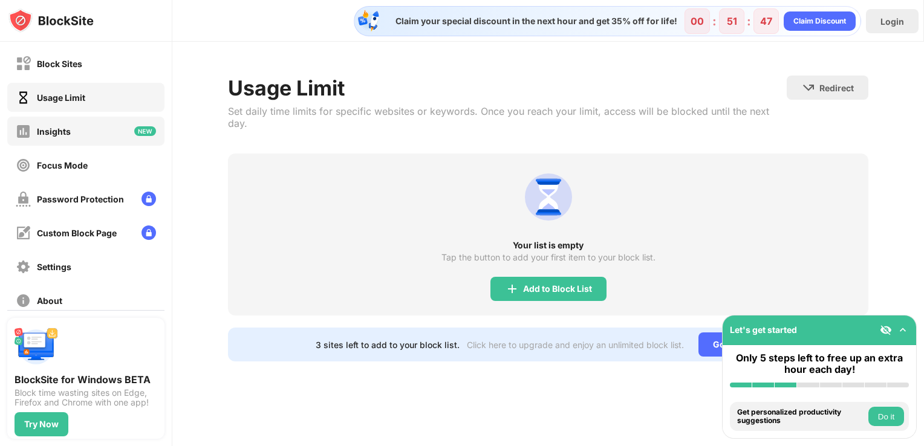
click at [71, 124] on div "Insights" at bounding box center [85, 131] width 157 height 29
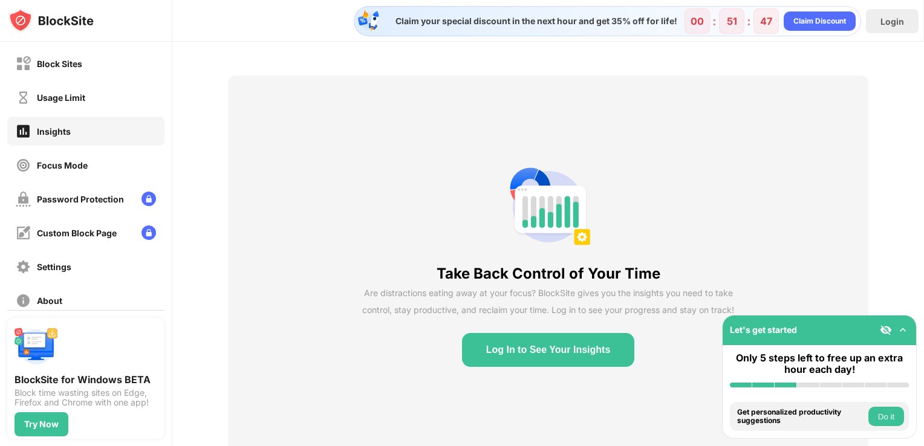
click at [66, 145] on div "Insights" at bounding box center [85, 131] width 157 height 29
click at [60, 169] on div "Focus Mode" at bounding box center [62, 165] width 51 height 10
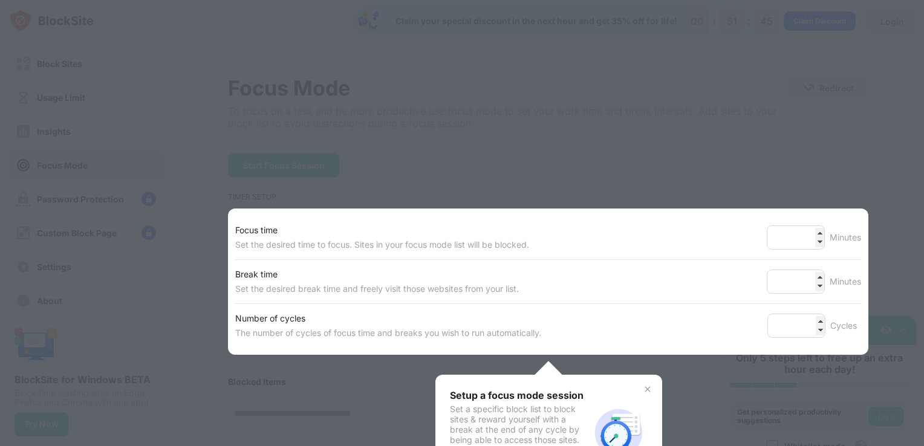
click at [77, 206] on div at bounding box center [462, 223] width 924 height 446
click at [720, 155] on div at bounding box center [462, 223] width 924 height 446
click at [646, 389] on img at bounding box center [648, 390] width 10 height 10
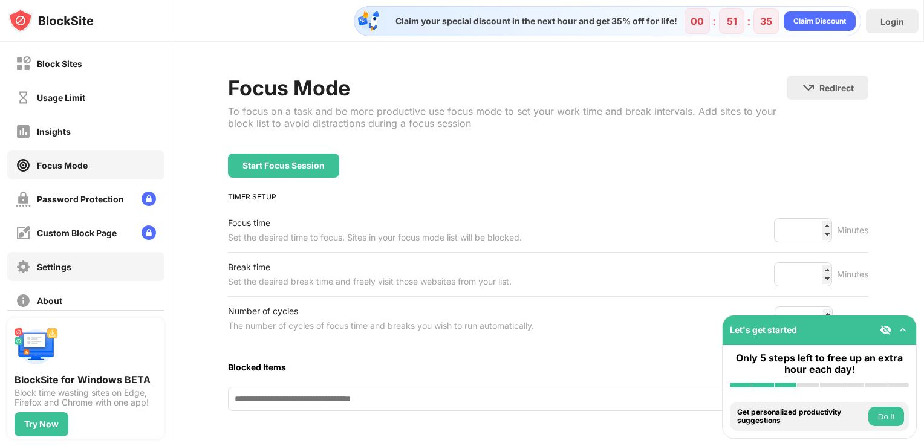
click at [69, 255] on div "Settings" at bounding box center [85, 266] width 157 height 29
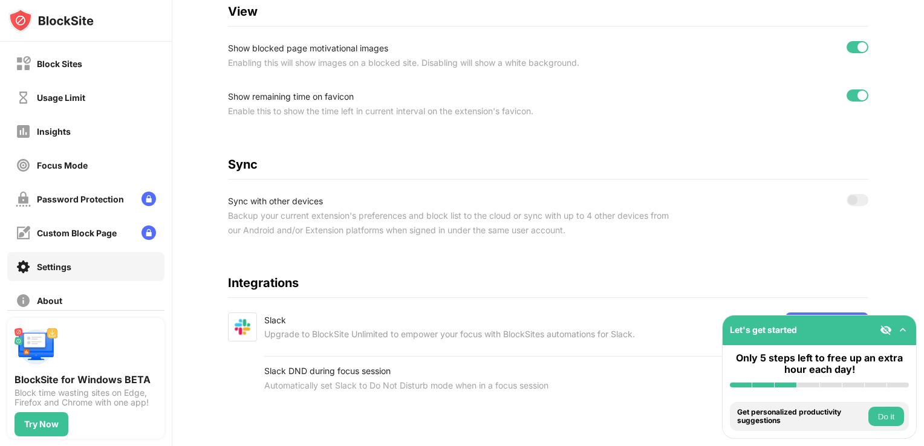
scroll to position [455, 0]
click at [904, 332] on img at bounding box center [903, 330] width 12 height 12
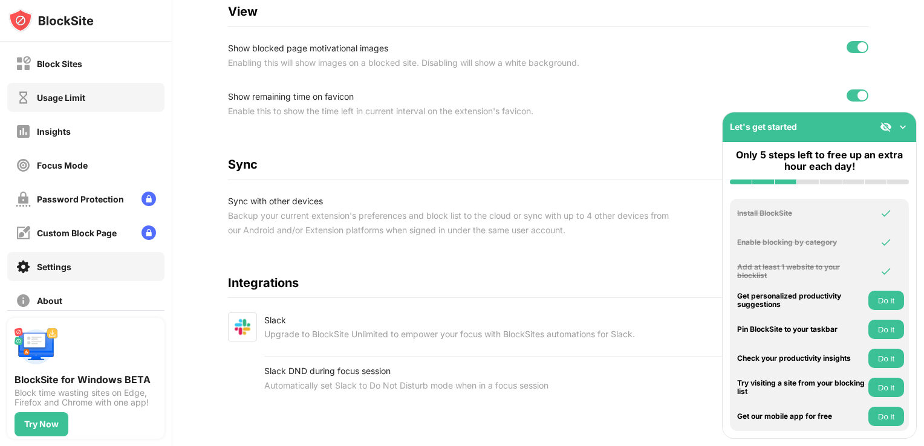
click at [70, 76] on div "Block Sites" at bounding box center [85, 63] width 157 height 29
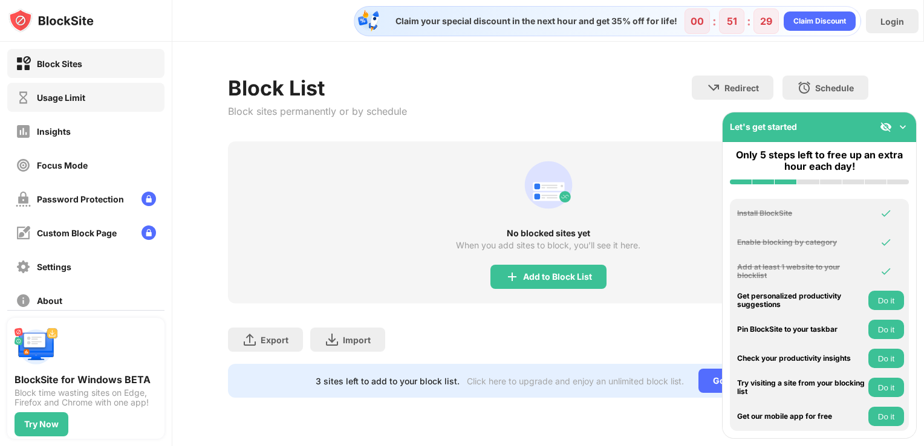
click at [68, 93] on div "Usage Limit" at bounding box center [61, 98] width 48 height 10
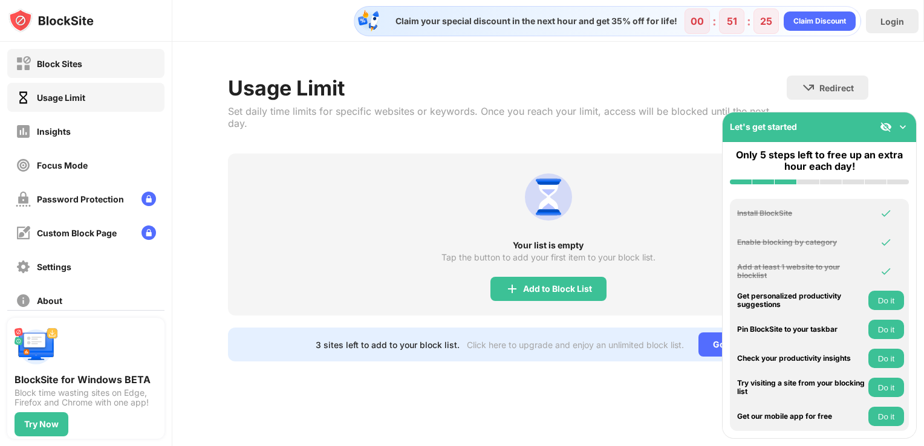
click at [80, 74] on div "Block Sites" at bounding box center [85, 63] width 157 height 29
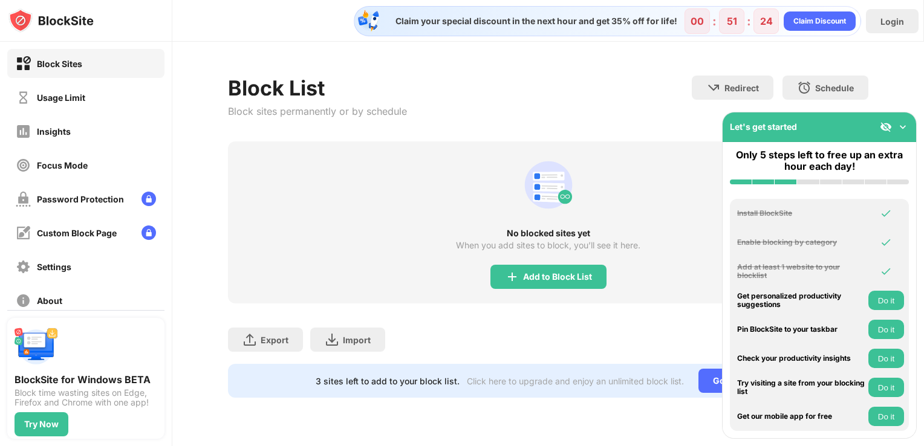
click at [895, 129] on div at bounding box center [894, 127] width 29 height 12
click at [579, 241] on div "When you add sites to block, you’ll see it here." at bounding box center [548, 246] width 184 height 10
click at [903, 129] on img at bounding box center [903, 127] width 12 height 12
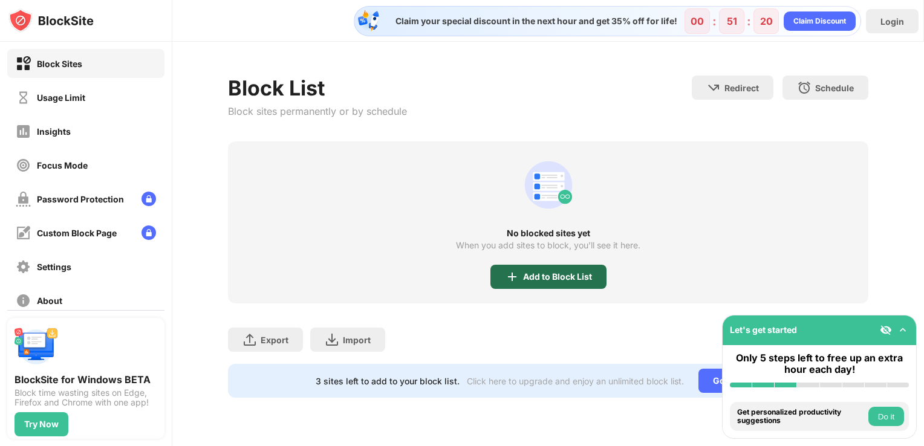
click at [580, 285] on div "Add to Block List" at bounding box center [548, 277] width 116 height 24
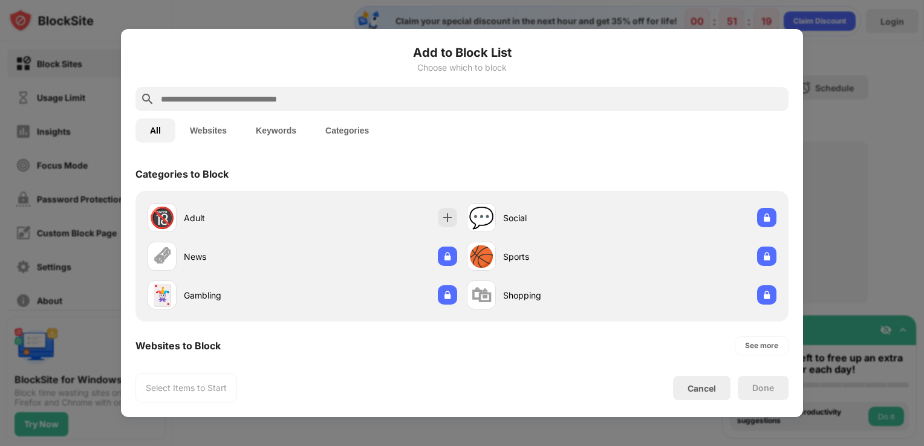
click at [229, 125] on button "Websites" at bounding box center [208, 131] width 66 height 24
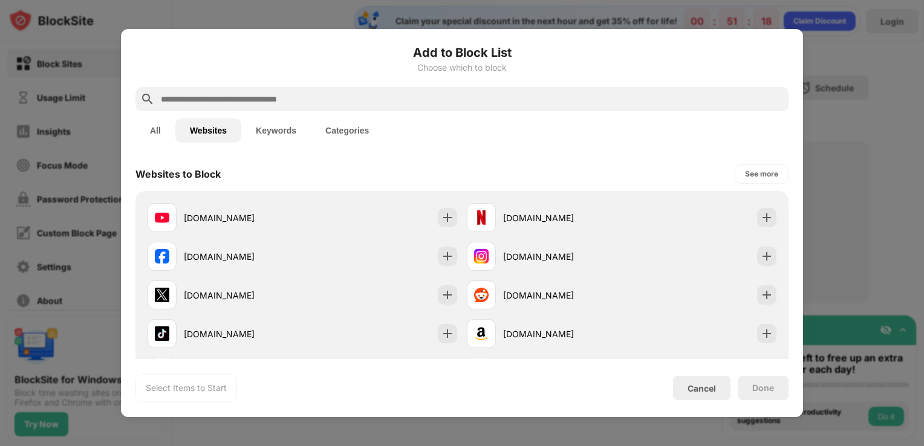
click at [273, 127] on button "Keywords" at bounding box center [276, 131] width 70 height 24
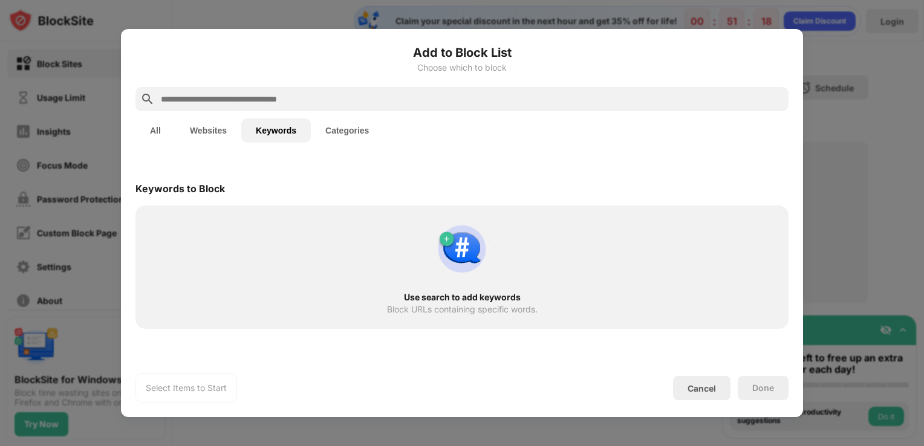
click at [329, 126] on button "Categories" at bounding box center [347, 131] width 73 height 24
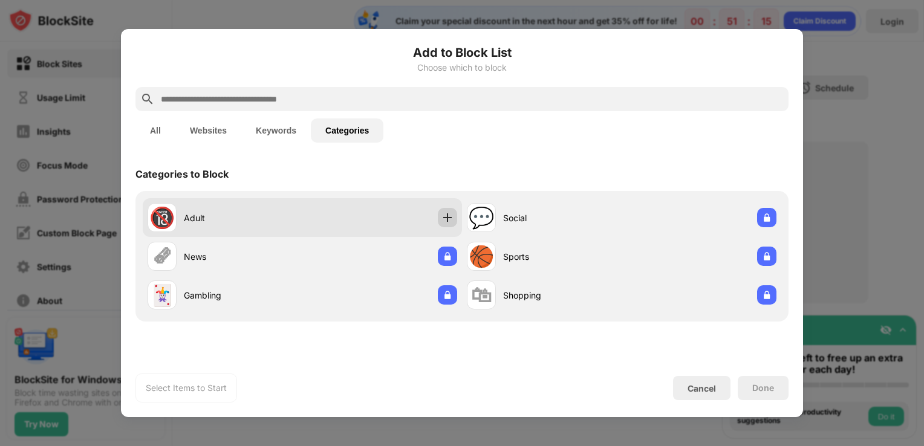
click at [450, 219] on img at bounding box center [447, 218] width 12 height 12
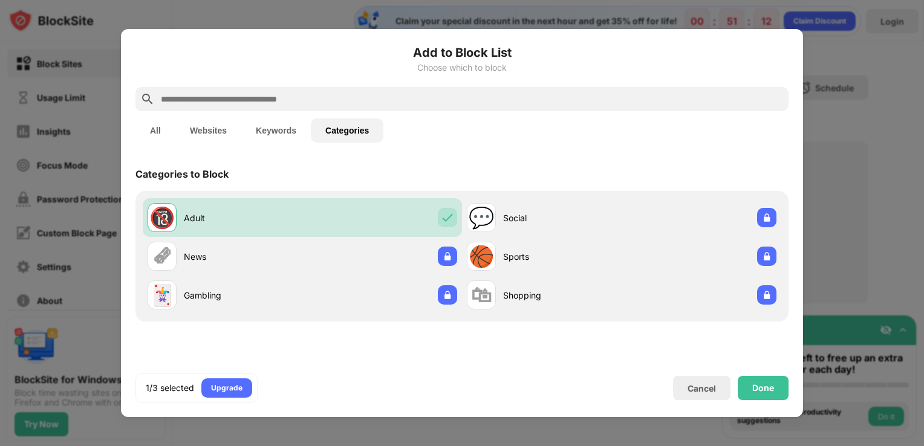
click at [288, 132] on button "Keywords" at bounding box center [276, 131] width 70 height 24
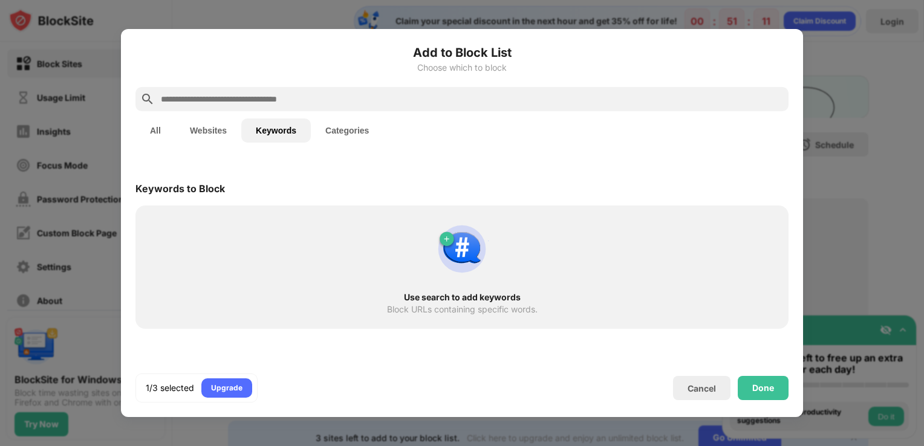
click at [218, 132] on button "Websites" at bounding box center [208, 131] width 66 height 24
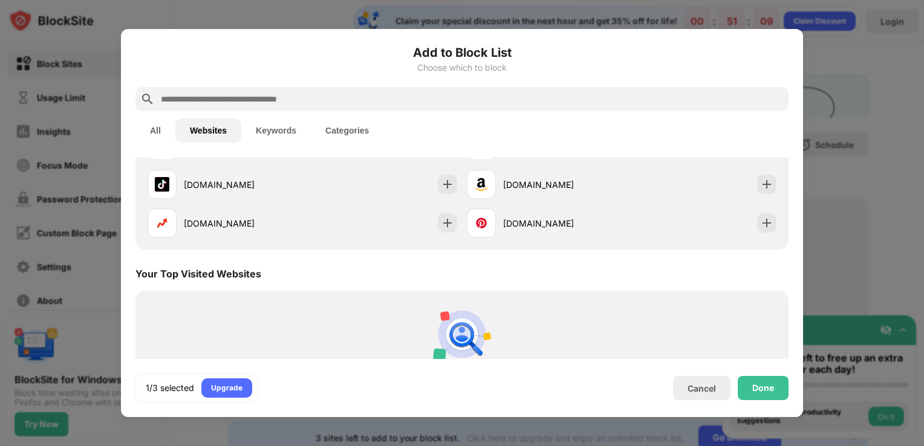
scroll to position [238, 0]
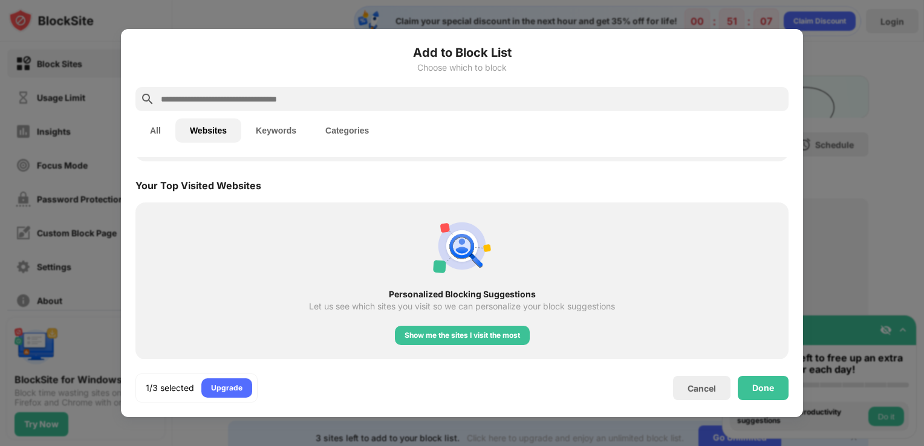
click at [507, 326] on div "Show me the sites I visit the most" at bounding box center [462, 335] width 135 height 19
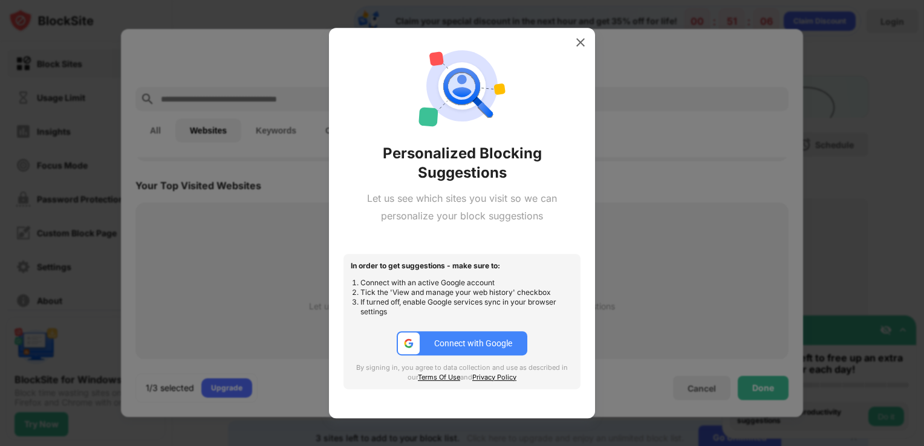
click at [461, 340] on div "Connect with Google" at bounding box center [473, 344] width 78 height 10
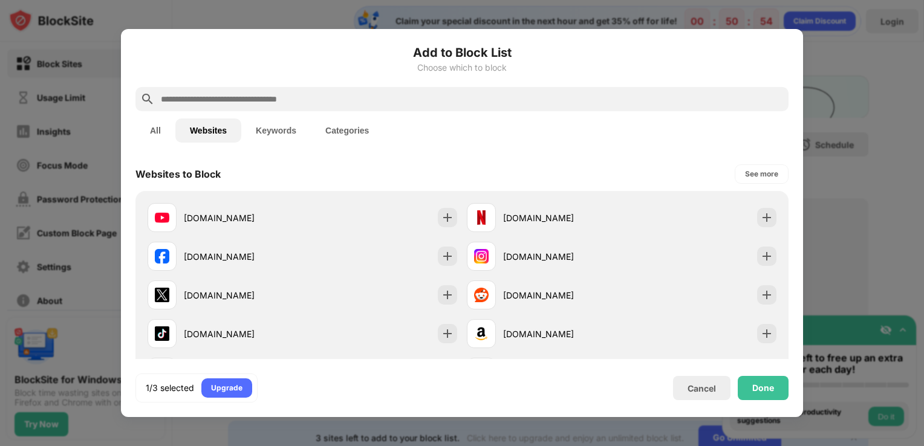
scroll to position [293, 0]
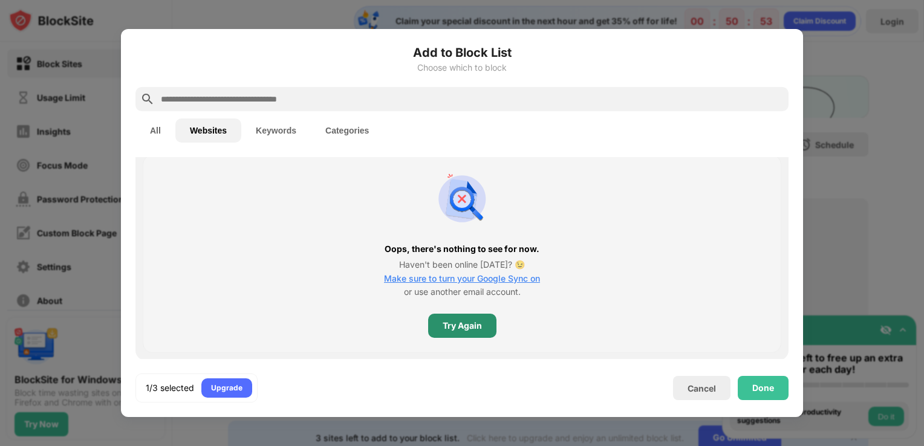
click at [484, 330] on div "Try Again" at bounding box center [462, 326] width 68 height 24
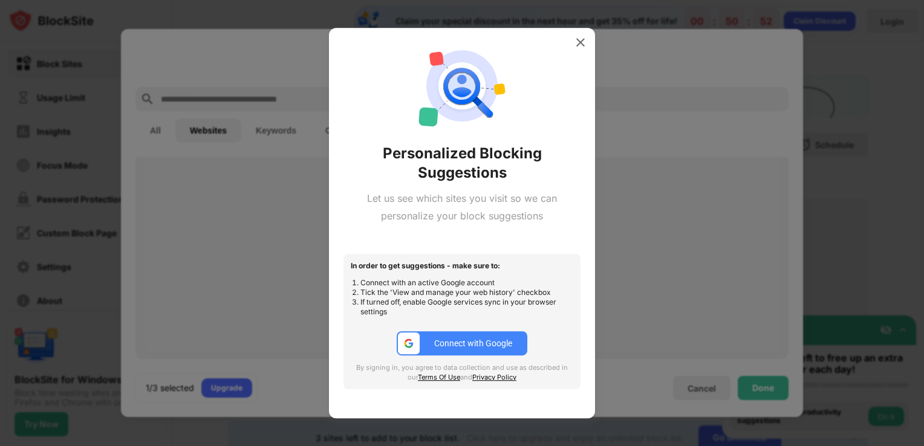
click at [482, 337] on button "Connect with Google" at bounding box center [462, 343] width 131 height 24
click at [588, 45] on div at bounding box center [580, 42] width 19 height 19
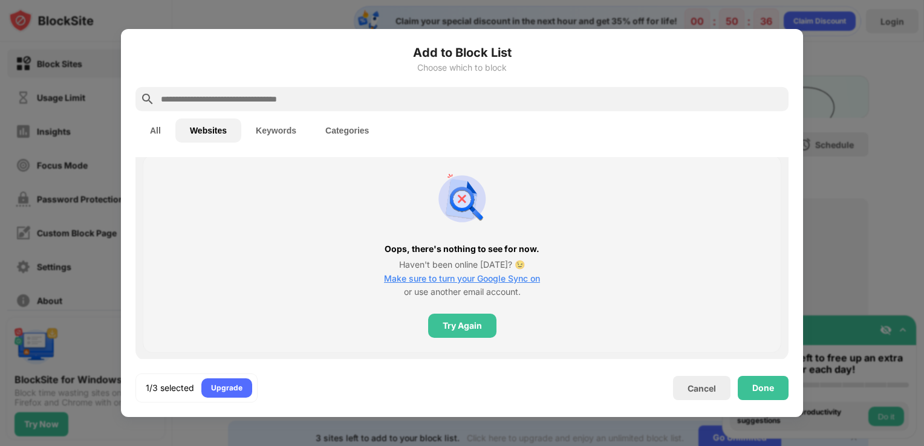
click at [690, 376] on div "1/3 selected Upgrade Cancel Done" at bounding box center [461, 388] width 653 height 29
click at [694, 385] on div "Cancel" at bounding box center [701, 388] width 57 height 24
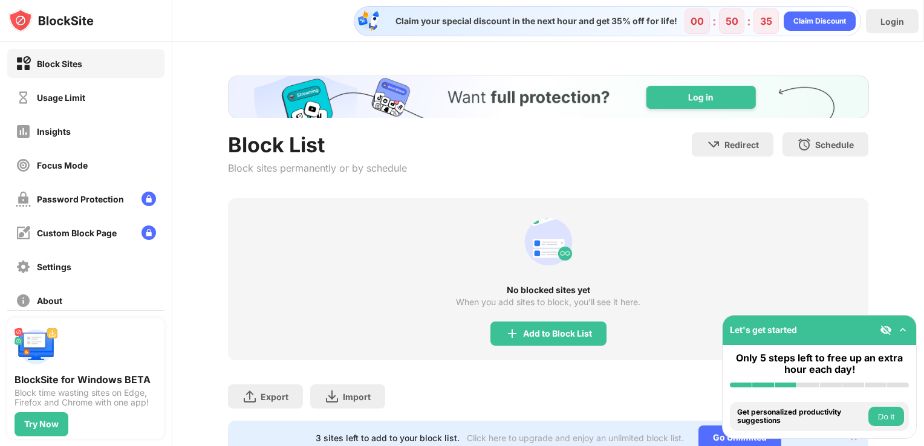
click at [698, 395] on div "Export Export Files (for websites items only) Import Import Files (for websites…" at bounding box center [548, 390] width 641 height 60
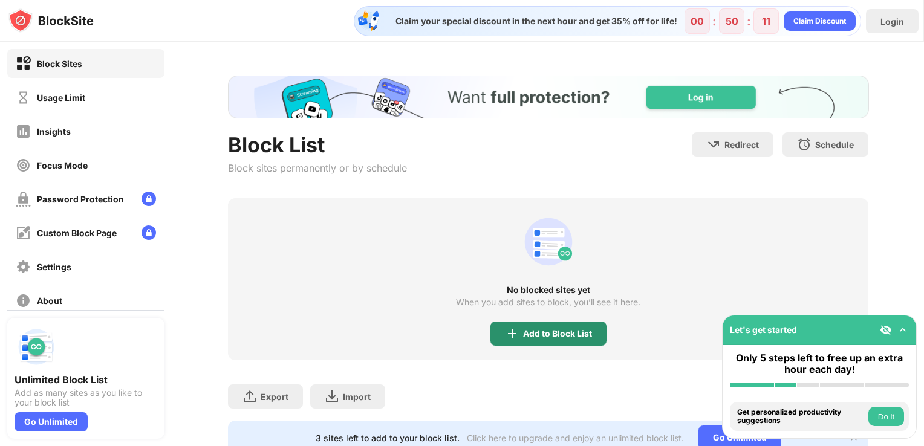
click at [588, 333] on div "Add to Block List" at bounding box center [548, 334] width 116 height 24
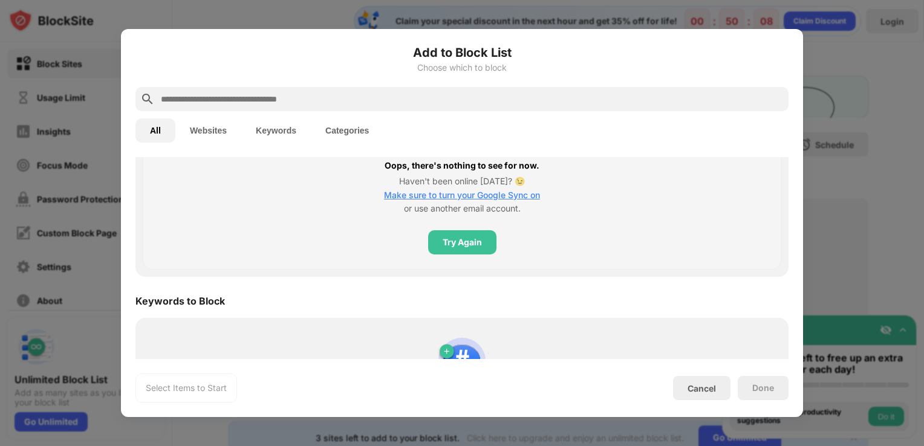
scroll to position [544, 0]
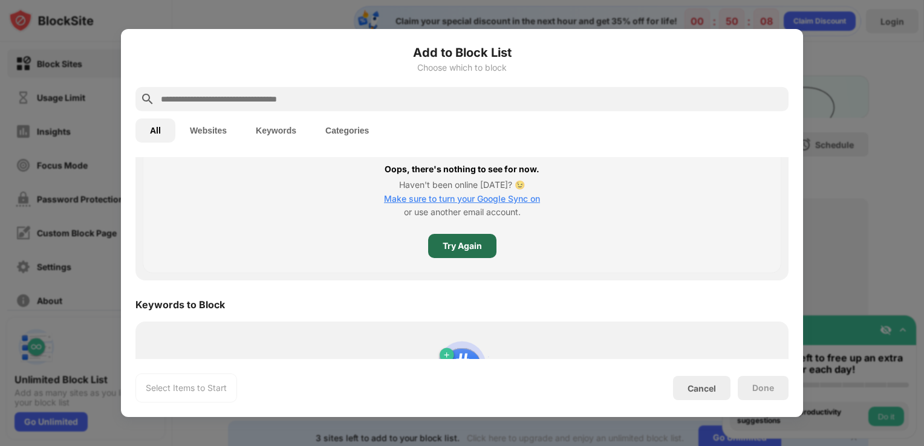
click at [487, 248] on div "Try Again" at bounding box center [462, 246] width 68 height 24
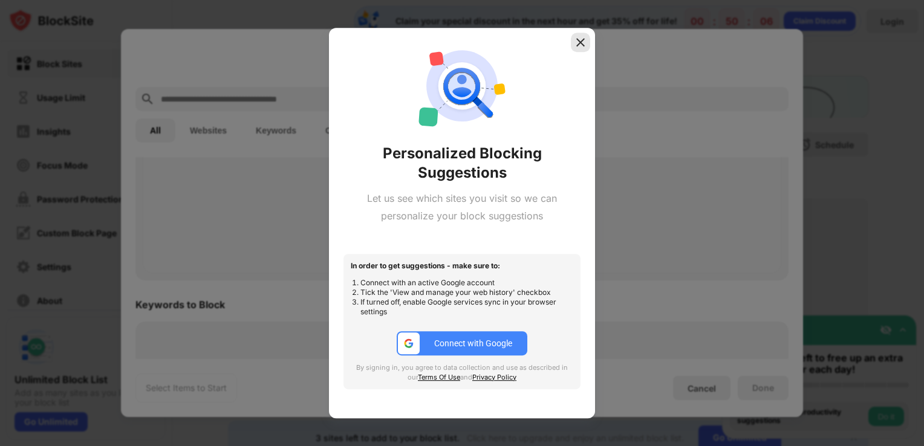
click at [573, 46] on div at bounding box center [580, 42] width 19 height 19
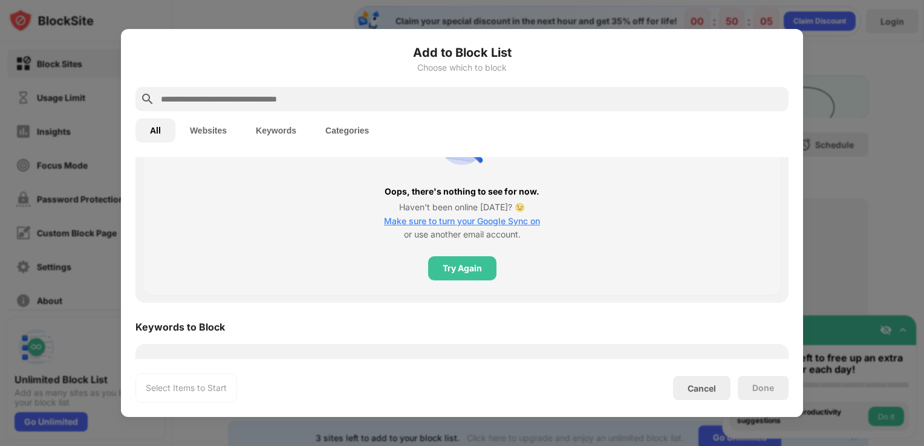
scroll to position [484, 0]
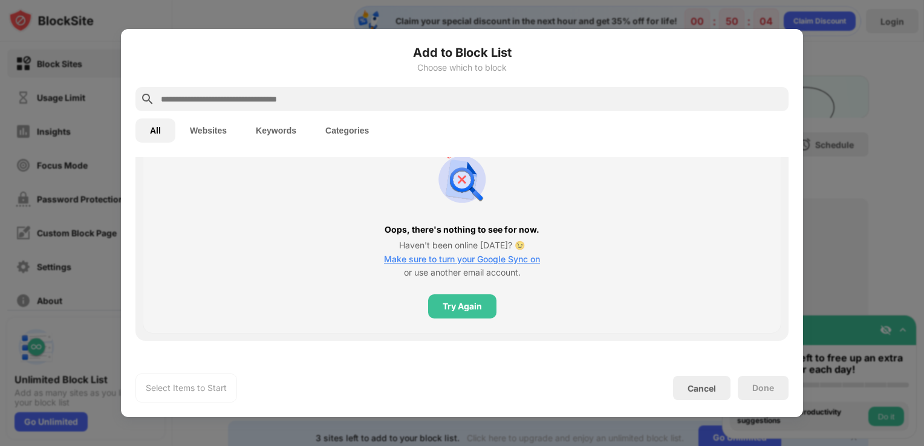
click at [527, 256] on span "Make sure to turn your Google Sync on" at bounding box center [462, 259] width 156 height 10
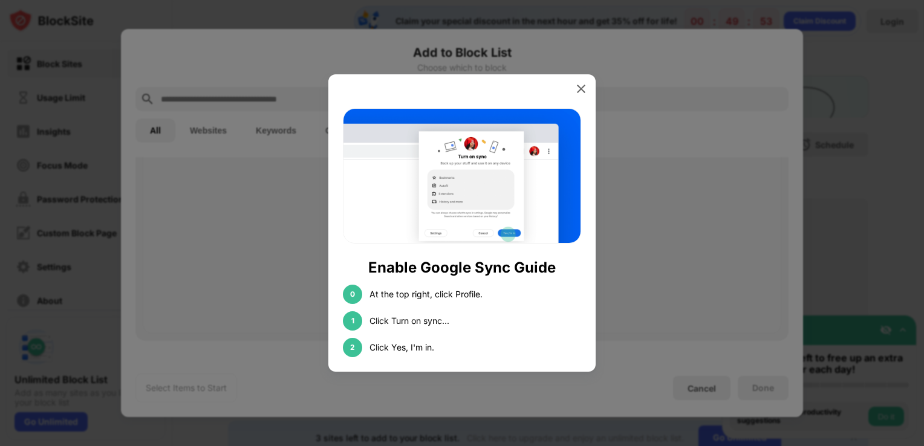
click at [631, 228] on div at bounding box center [462, 223] width 924 height 446
click at [356, 354] on div "2" at bounding box center [352, 347] width 19 height 19
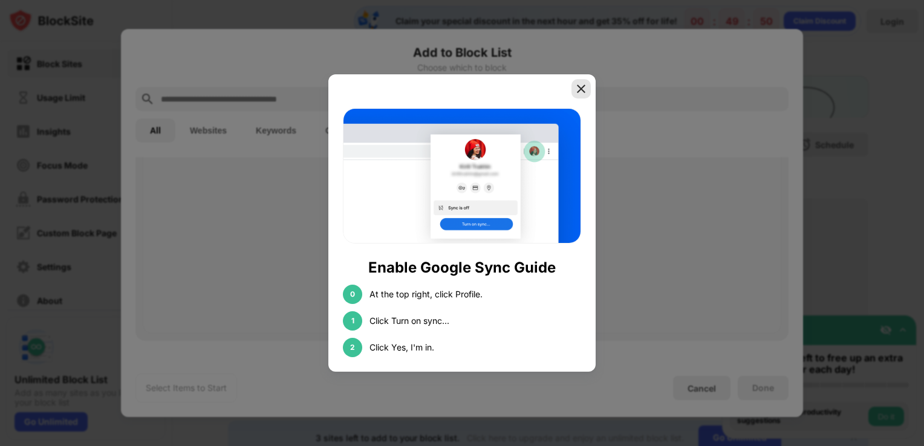
click at [583, 97] on div at bounding box center [580, 88] width 19 height 19
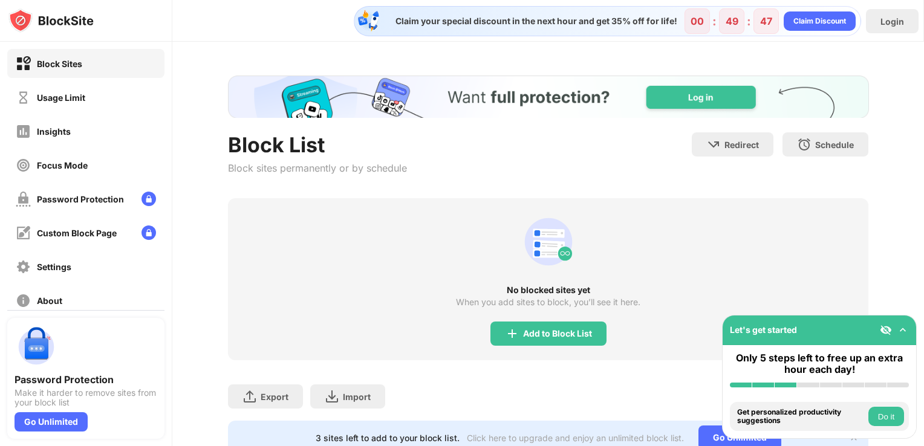
click at [554, 333] on div "Add to Block List" at bounding box center [557, 334] width 69 height 10
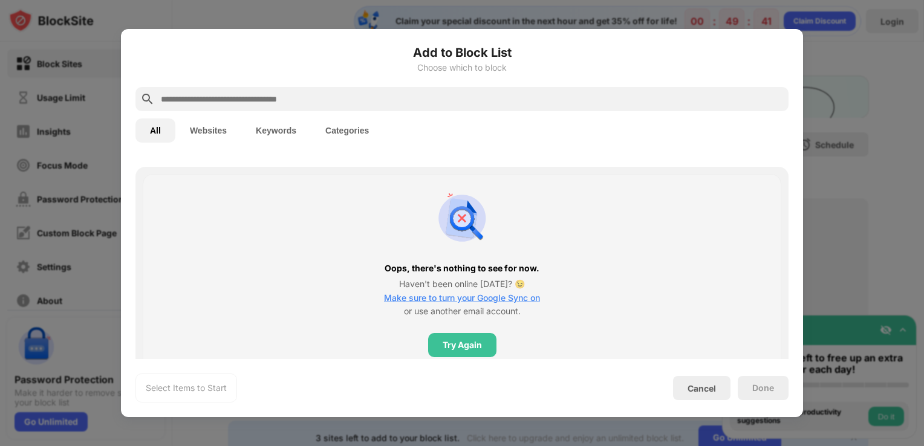
scroll to position [447, 0]
click at [484, 339] on div "Try Again" at bounding box center [462, 343] width 68 height 24
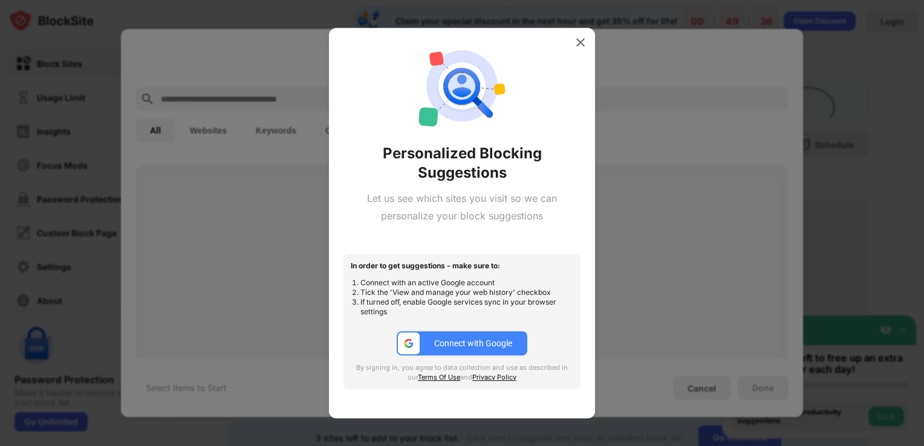
click at [496, 340] on div "Connect with Google" at bounding box center [473, 344] width 78 height 10
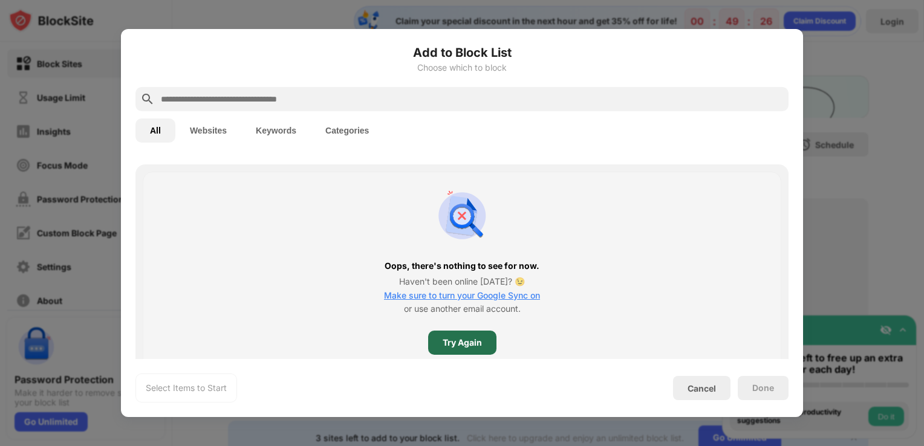
click at [481, 340] on div "Try Again" at bounding box center [462, 343] width 68 height 24
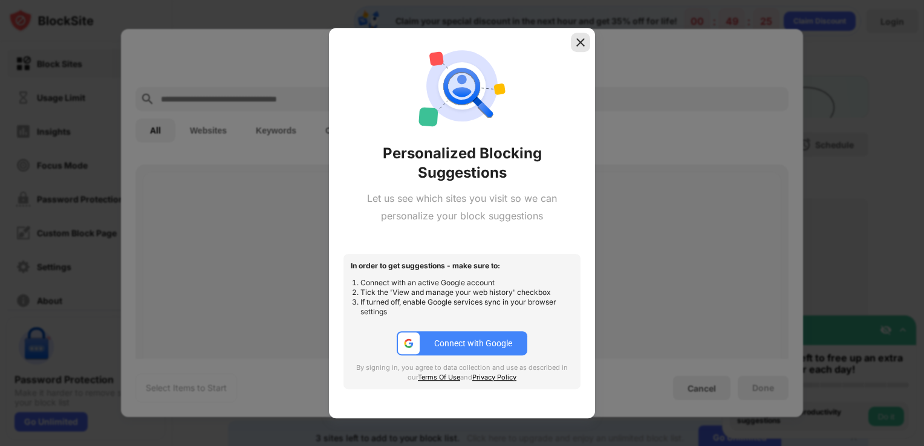
click at [579, 41] on img at bounding box center [580, 42] width 12 height 12
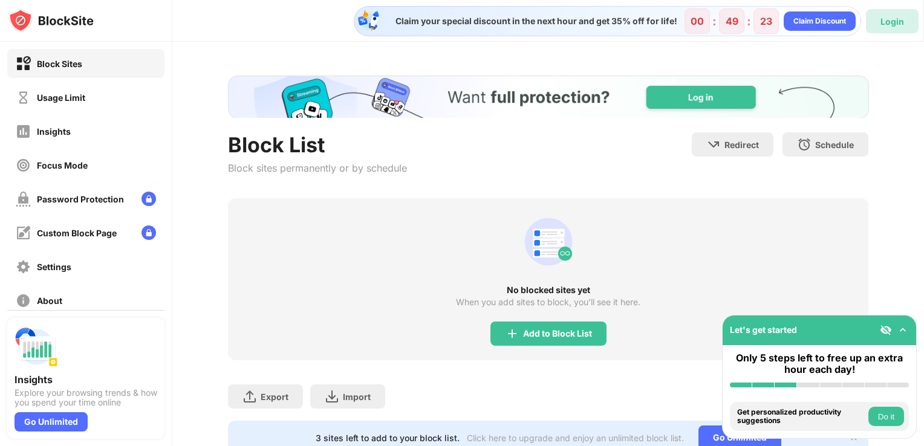
click at [881, 18] on div "Login" at bounding box center [892, 21] width 24 height 10
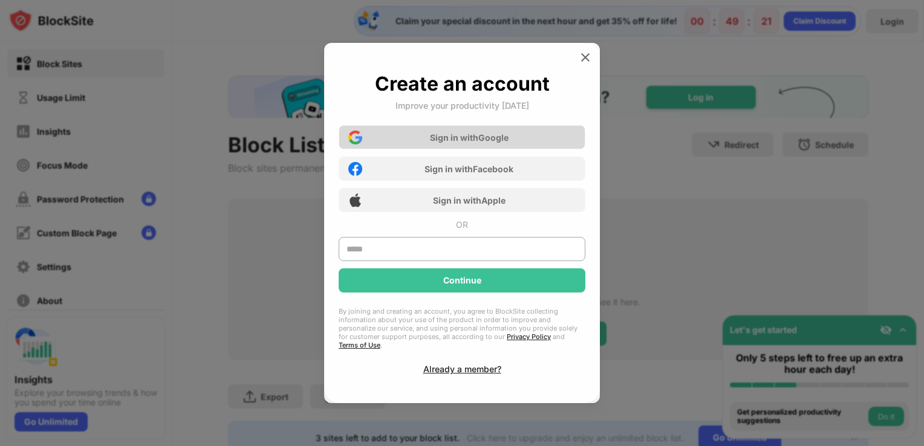
click at [534, 148] on div "Sign in with Google" at bounding box center [462, 137] width 247 height 24
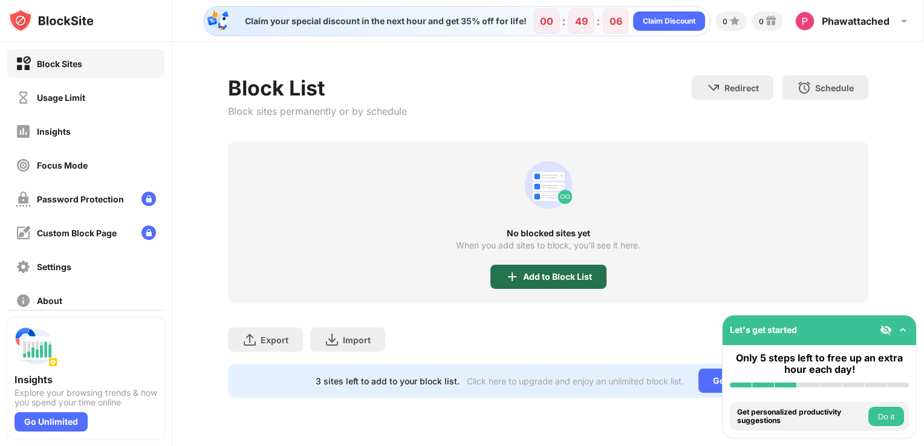
click at [565, 267] on div "Add to Block List" at bounding box center [548, 277] width 116 height 24
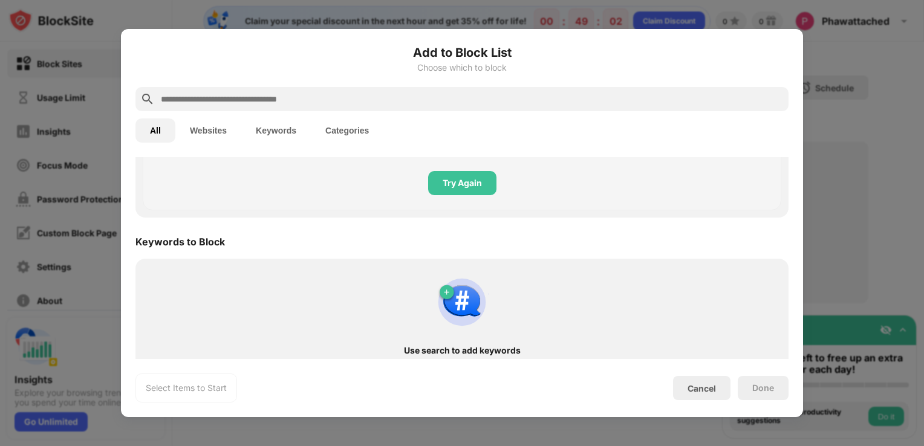
scroll to position [568, 0]
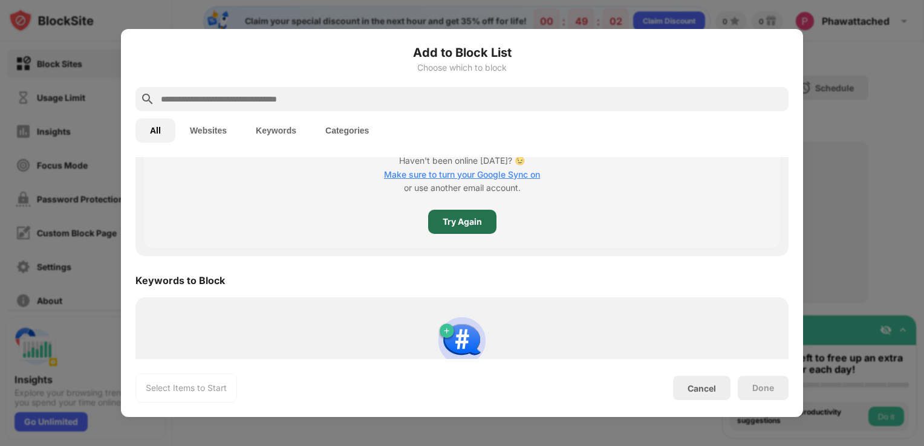
click at [468, 223] on div "Try Again" at bounding box center [462, 222] width 39 height 10
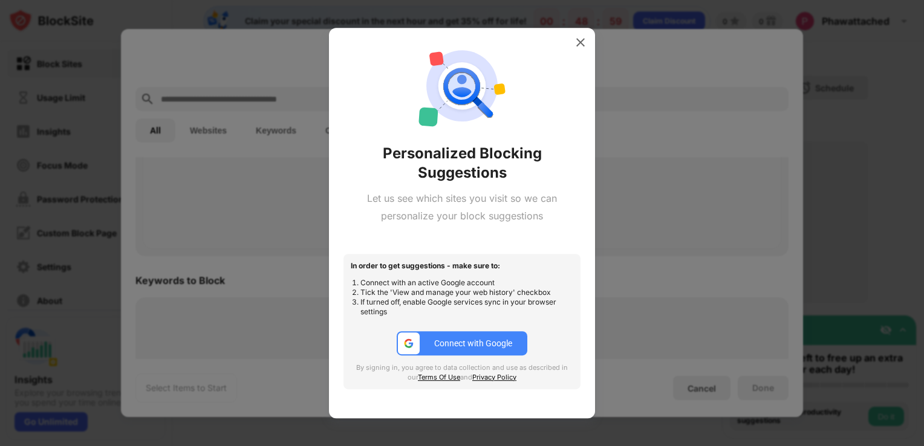
click at [515, 347] on button "Connect with Google" at bounding box center [462, 343] width 131 height 24
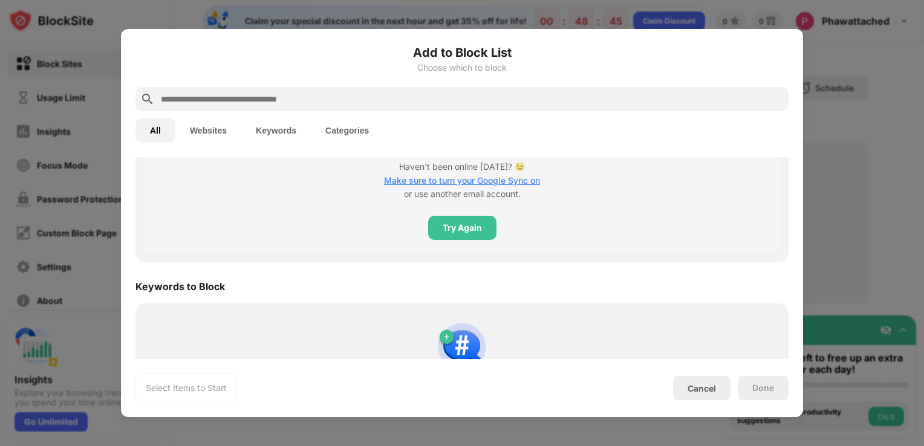
scroll to position [629, 0]
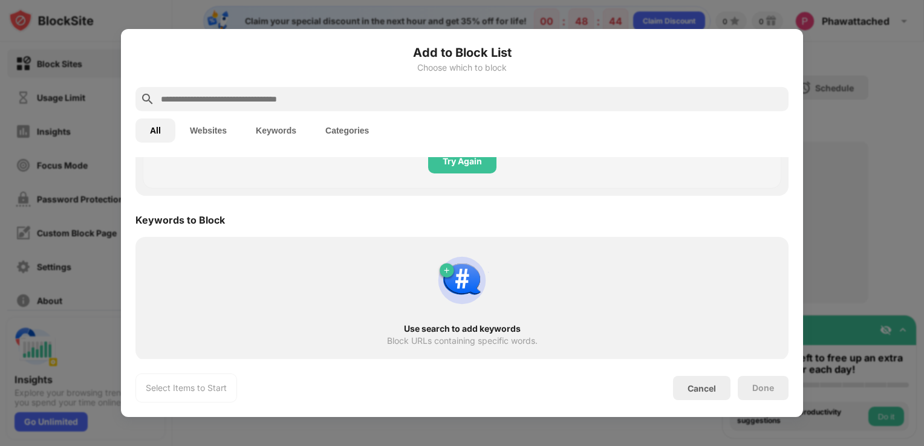
click at [223, 128] on button "Websites" at bounding box center [208, 131] width 66 height 24
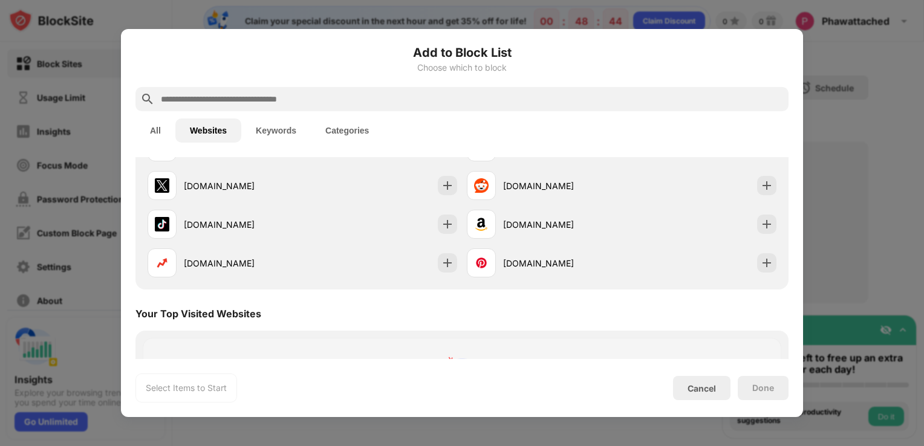
scroll to position [30, 0]
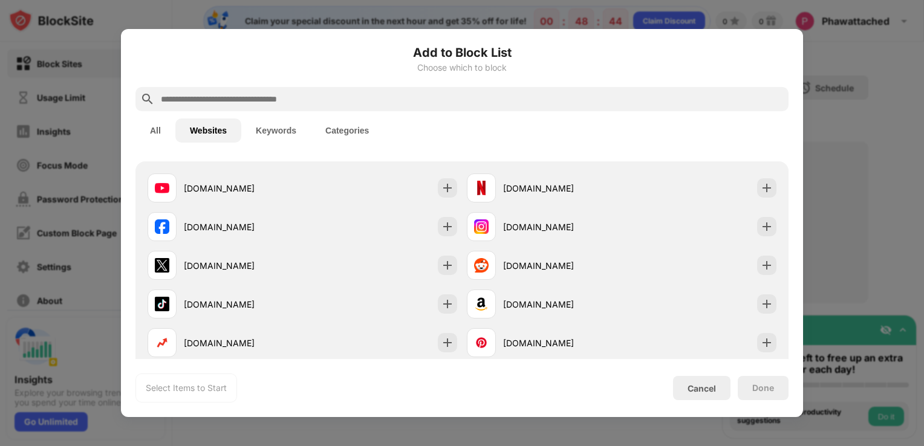
click at [171, 133] on button "All" at bounding box center [155, 131] width 40 height 24
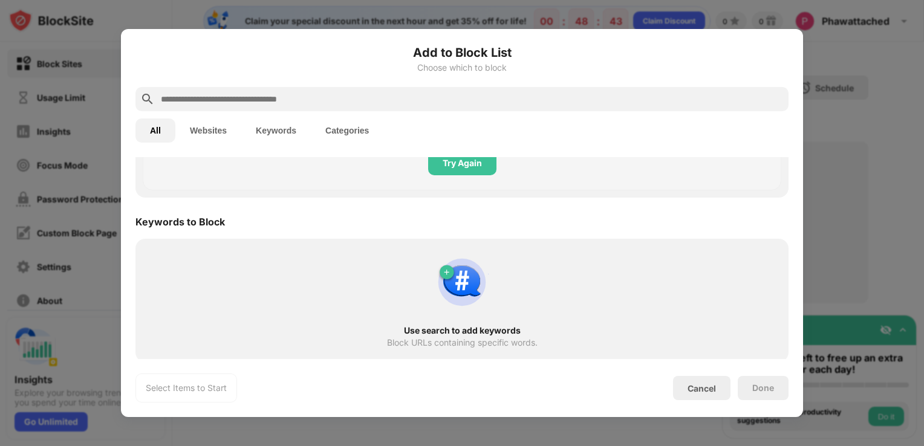
scroll to position [629, 0]
click at [701, 389] on div "Select Items to Start Cancel Done" at bounding box center [461, 388] width 653 height 29
click at [701, 389] on div "Cancel" at bounding box center [701, 388] width 28 height 10
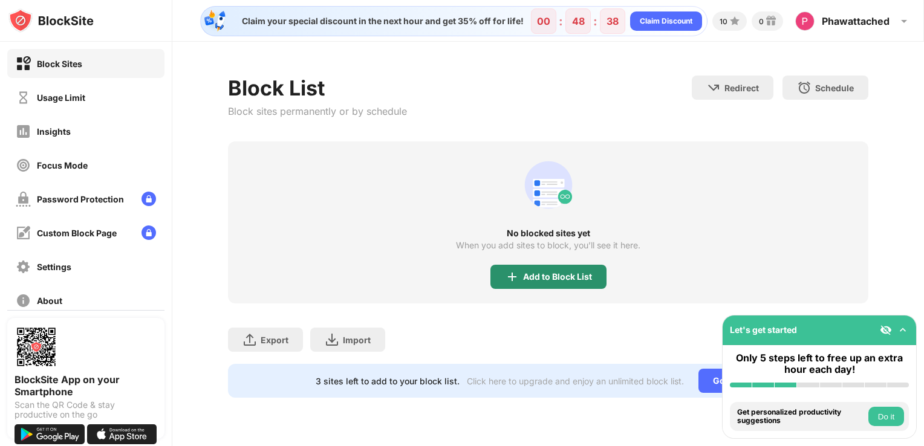
click at [572, 282] on div "Add to Block List" at bounding box center [548, 277] width 116 height 24
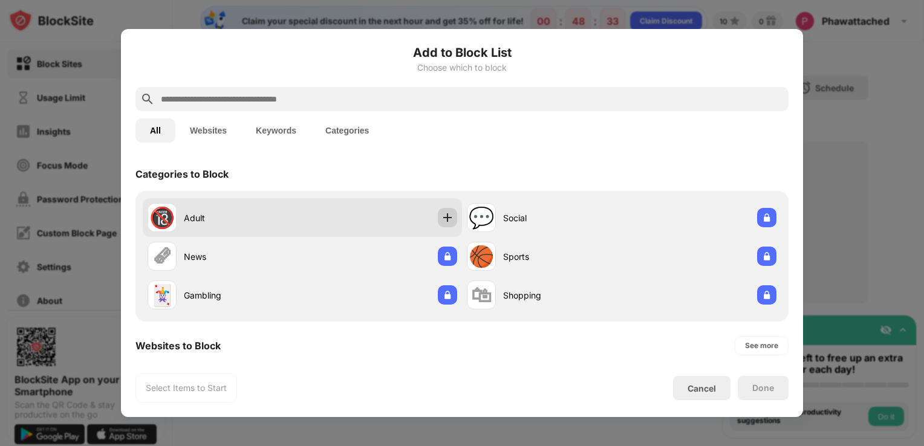
click at [444, 213] on img at bounding box center [447, 218] width 12 height 12
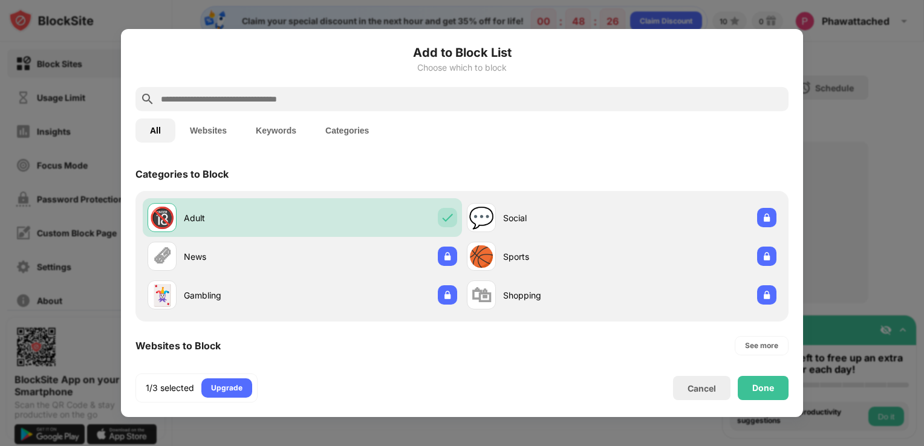
click at [236, 129] on button "Websites" at bounding box center [208, 131] width 66 height 24
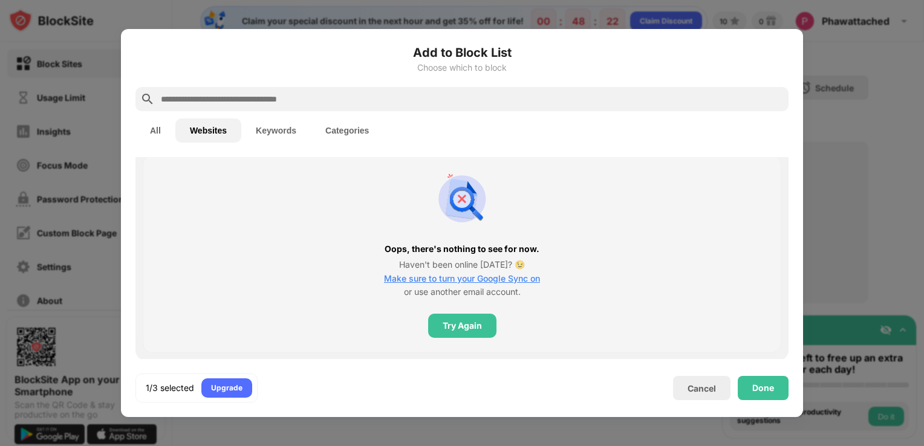
scroll to position [293, 0]
click at [272, 126] on button "Keywords" at bounding box center [276, 131] width 70 height 24
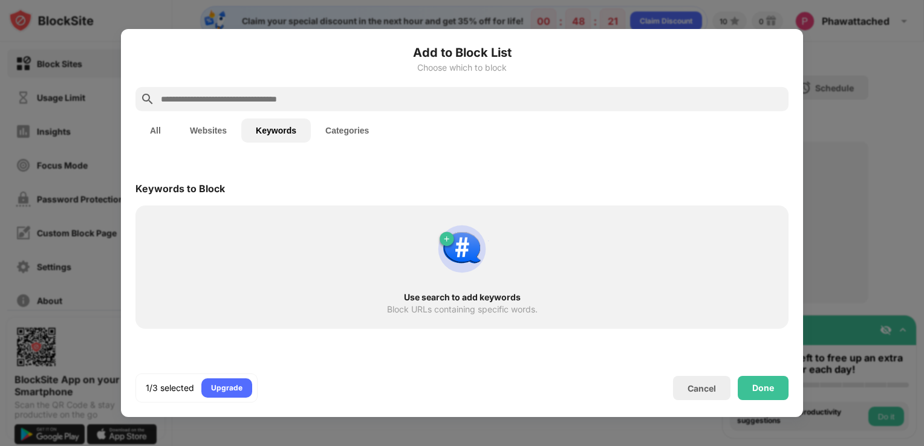
scroll to position [0, 0]
click at [336, 143] on div "All Websites Keywords Categories" at bounding box center [461, 130] width 653 height 39
click at [343, 132] on button "Categories" at bounding box center [347, 131] width 73 height 24
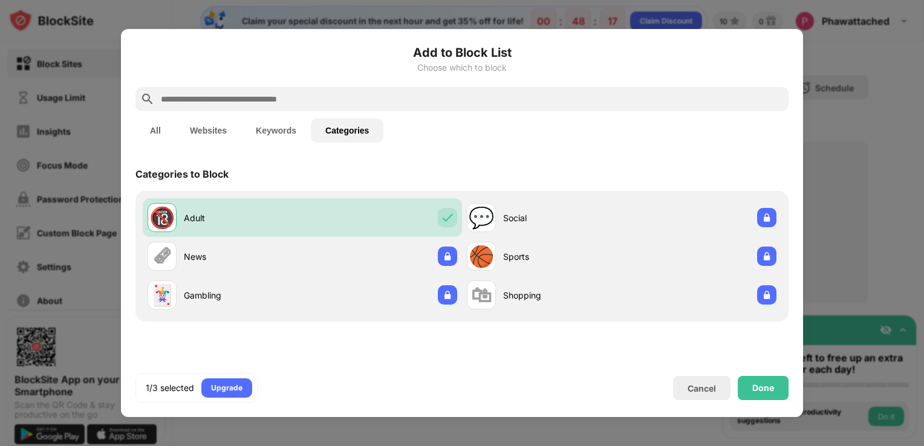
drag, startPoint x: 288, startPoint y: 132, endPoint x: 276, endPoint y: 133, distance: 11.6
click at [287, 132] on button "Keywords" at bounding box center [276, 131] width 70 height 24
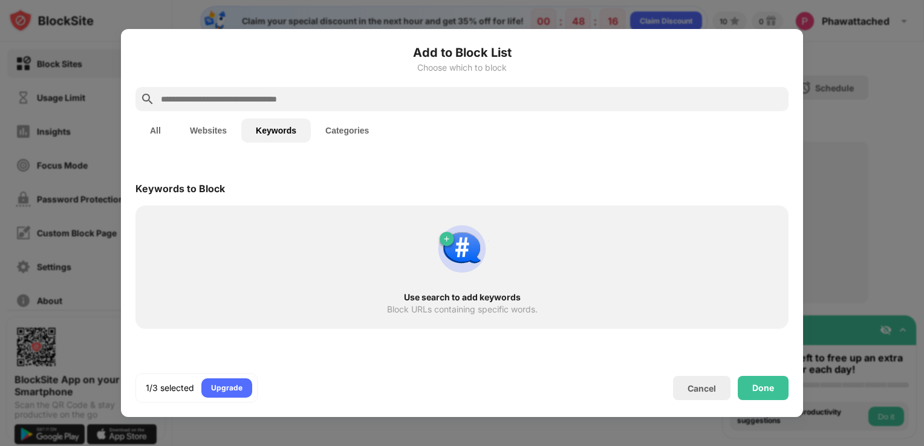
click at [232, 127] on button "Websites" at bounding box center [208, 131] width 66 height 24
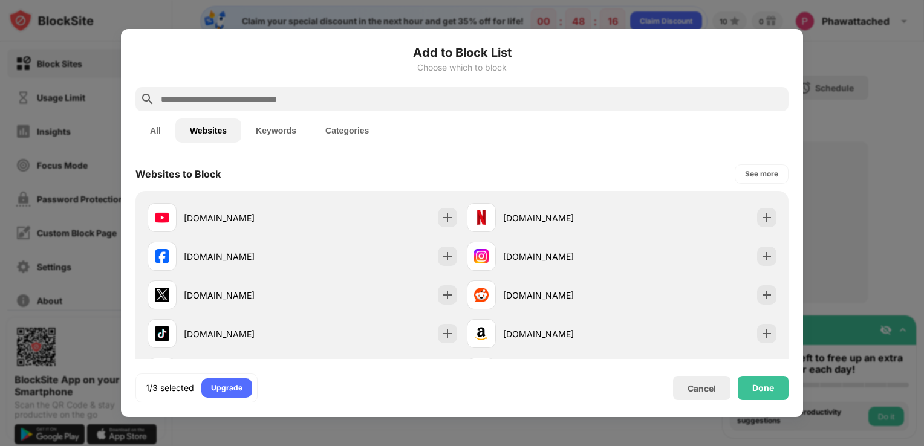
click at [152, 125] on button "All" at bounding box center [155, 131] width 40 height 24
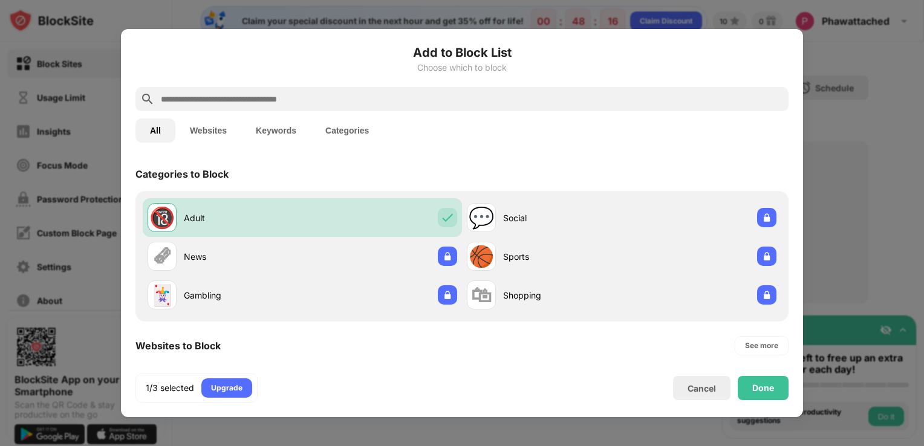
click at [259, 101] on input "text" at bounding box center [472, 99] width 624 height 15
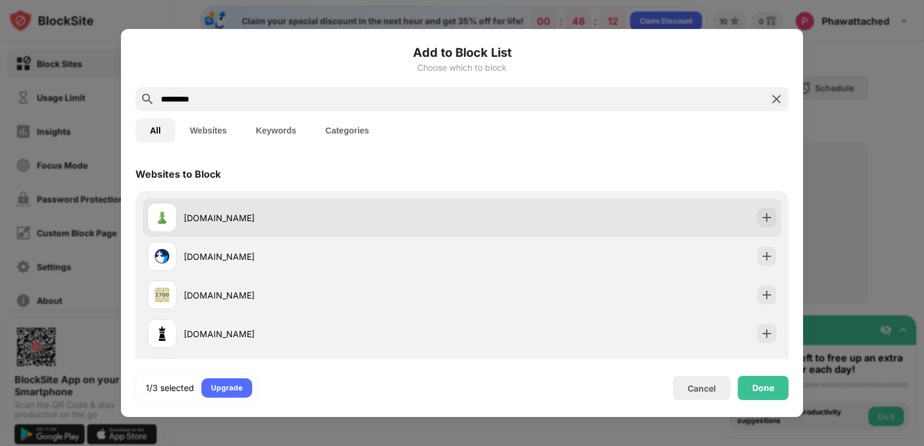
type input "*********"
click at [308, 221] on div "[DOMAIN_NAME]" at bounding box center [323, 218] width 278 height 13
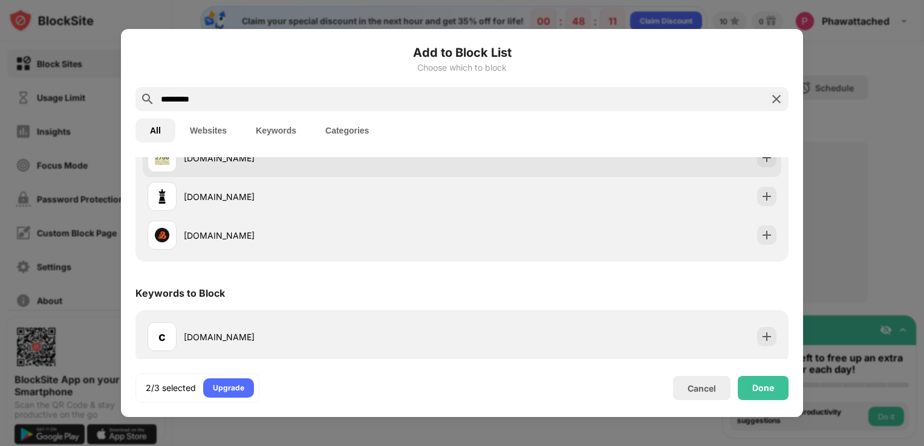
scroll to position [141, 0]
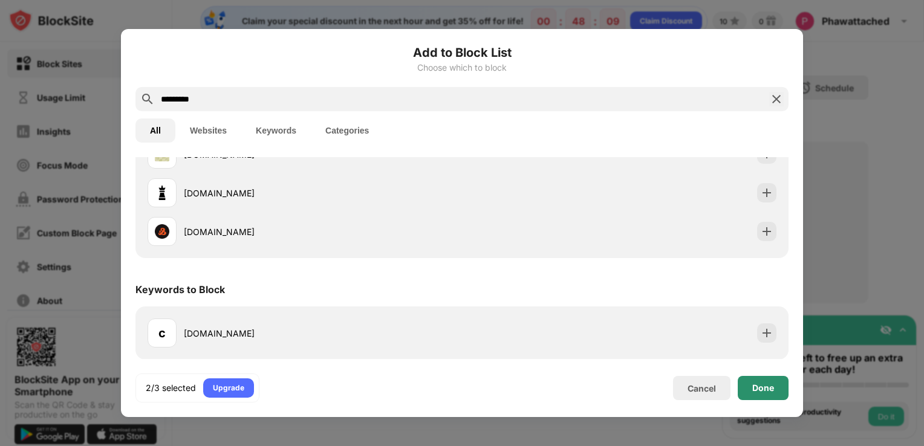
click at [767, 391] on div "Done" at bounding box center [763, 388] width 22 height 10
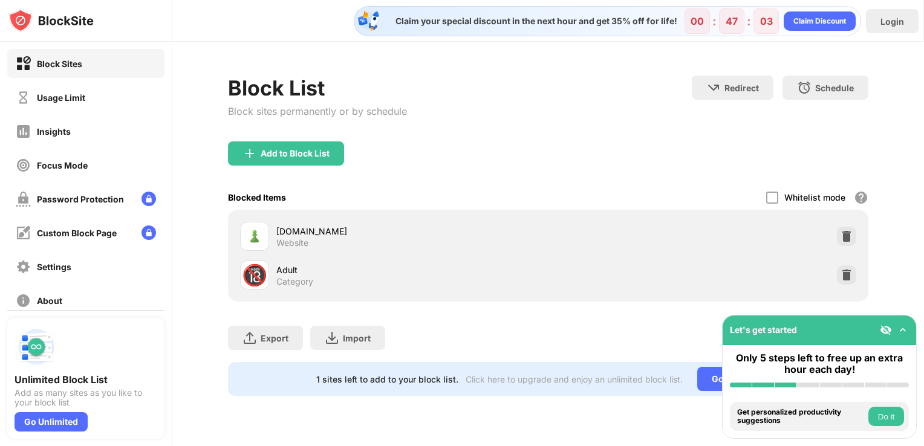
click at [606, 96] on div "Block List Block sites permanently or by schedule Redirect Choose a site to be …" at bounding box center [548, 109] width 641 height 66
